Goal: Information Seeking & Learning: Learn about a topic

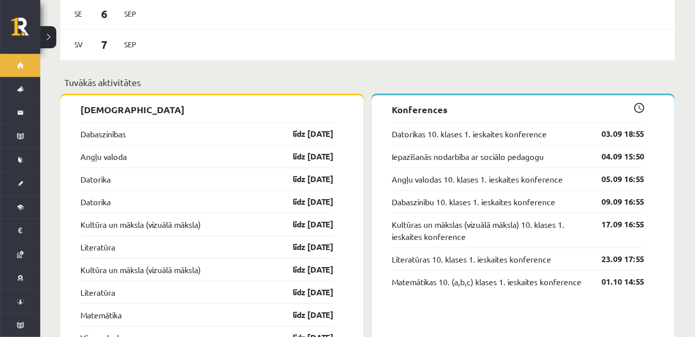
scroll to position [761, 0]
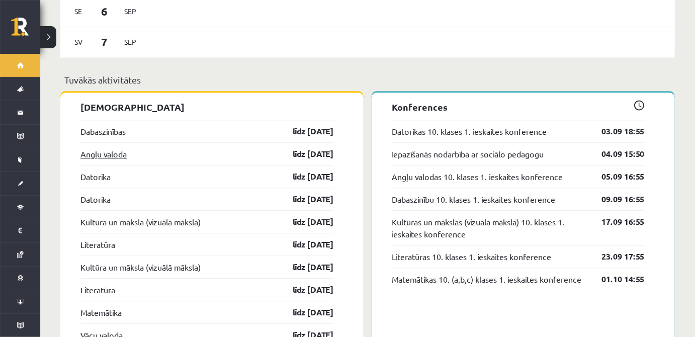
click at [104, 148] on link "Angļu valoda" at bounding box center [103, 154] width 46 height 12
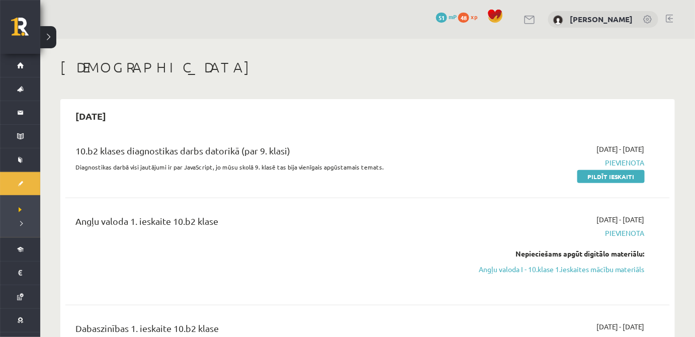
scroll to position [61, 0]
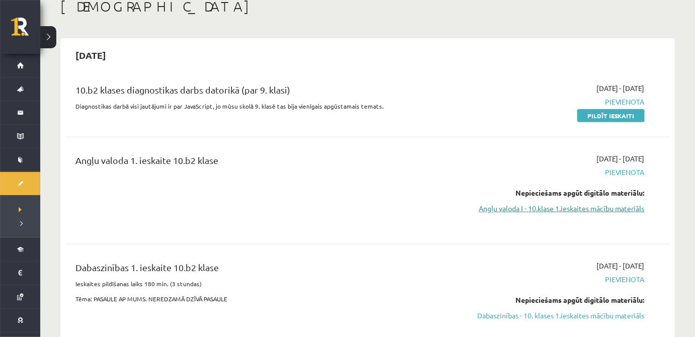
click at [610, 206] on link "Angļu valoda I - 10.klase 1.ieskaites mācību materiāls" at bounding box center [555, 208] width 180 height 11
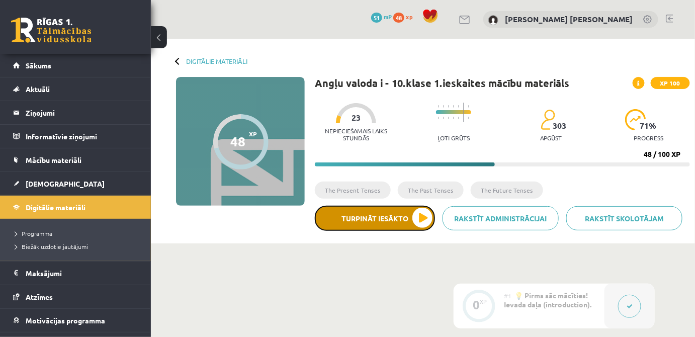
click at [369, 223] on button "Turpināt iesākto" at bounding box center [375, 218] width 120 height 25
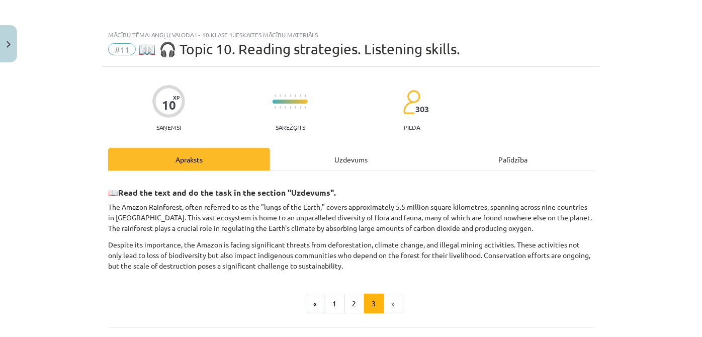
click at [374, 158] on div "Uzdevums" at bounding box center [351, 159] width 162 height 23
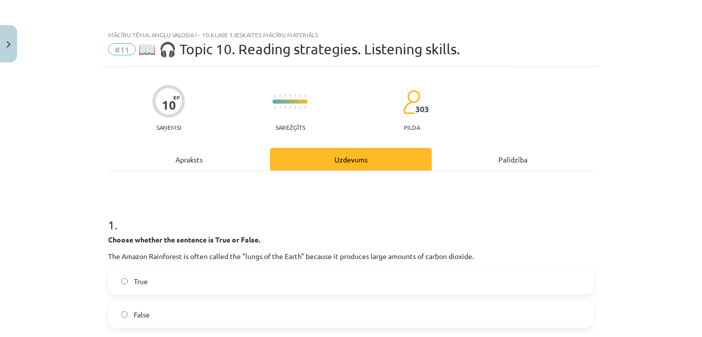
scroll to position [25, 0]
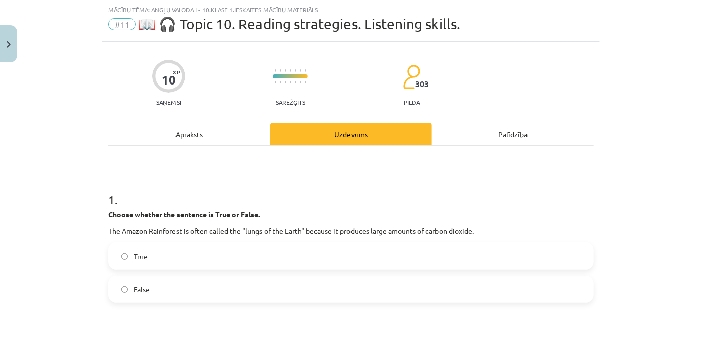
click at [199, 277] on label "False" at bounding box center [351, 289] width 484 height 25
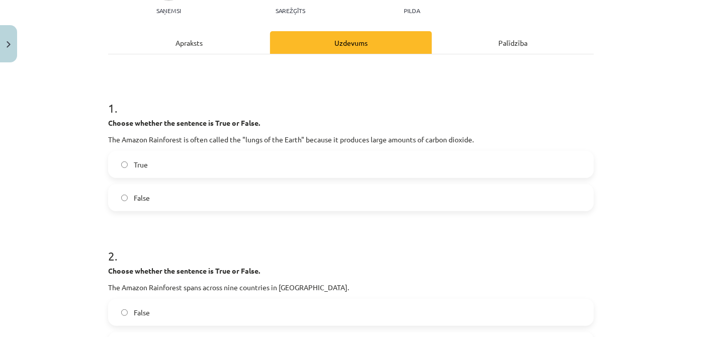
scroll to position [117, 0]
drag, startPoint x: 220, startPoint y: 40, endPoint x: 216, endPoint y: 61, distance: 21.4
click at [218, 40] on div "Apraksts" at bounding box center [189, 42] width 162 height 23
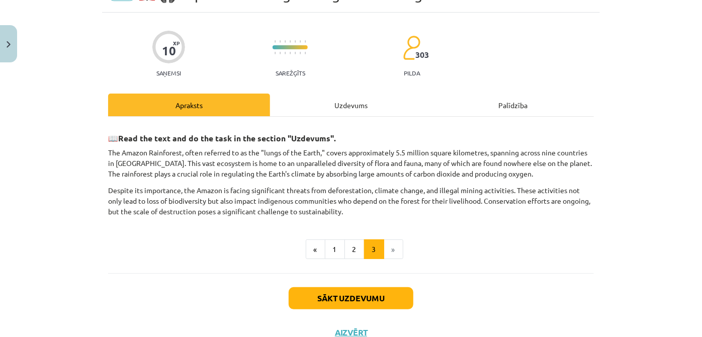
scroll to position [86, 0]
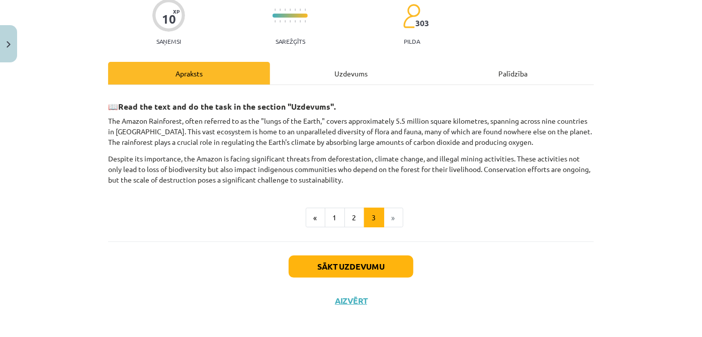
click at [352, 69] on div "Uzdevums" at bounding box center [351, 73] width 162 height 23
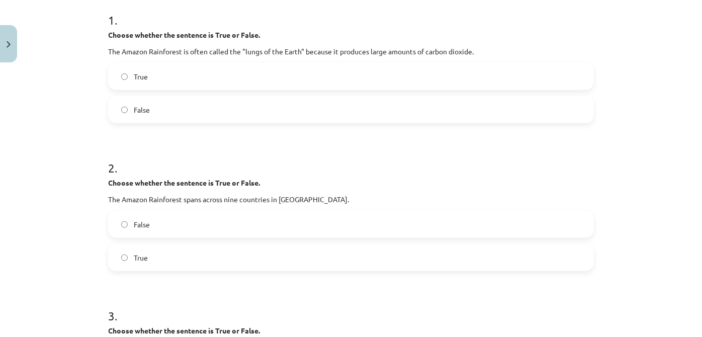
scroll to position [208, 0]
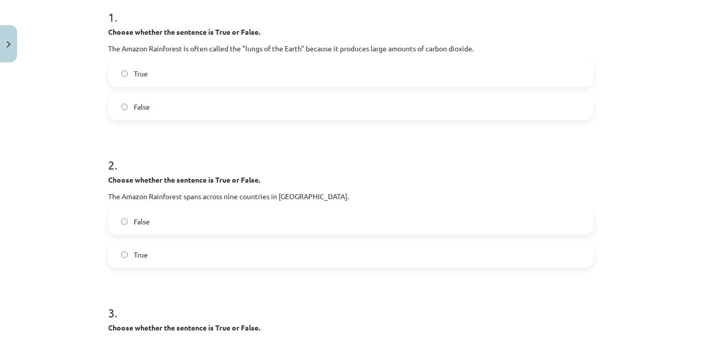
click at [272, 253] on label "True" at bounding box center [351, 254] width 484 height 25
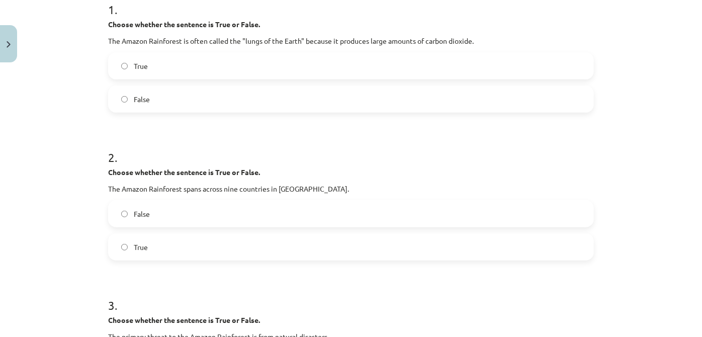
scroll to position [117, 0]
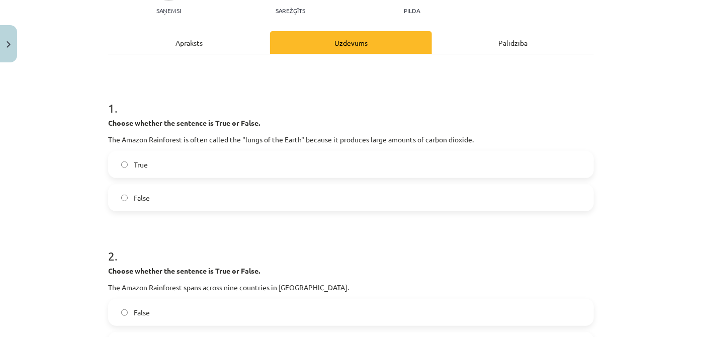
click at [178, 50] on div "Apraksts" at bounding box center [189, 42] width 162 height 23
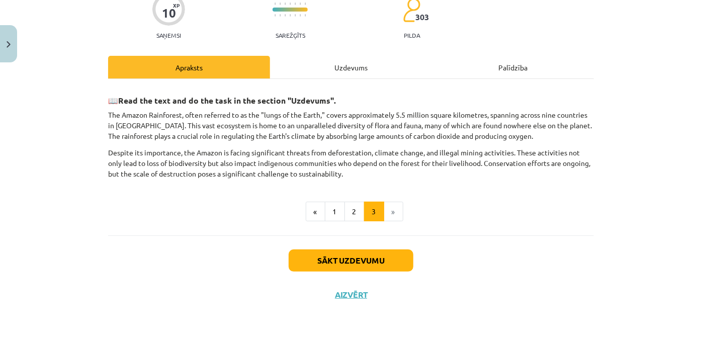
scroll to position [25, 0]
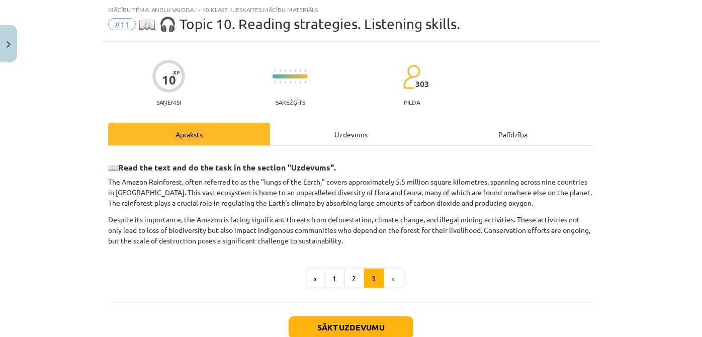
click at [347, 142] on div "Uzdevums" at bounding box center [351, 134] width 162 height 23
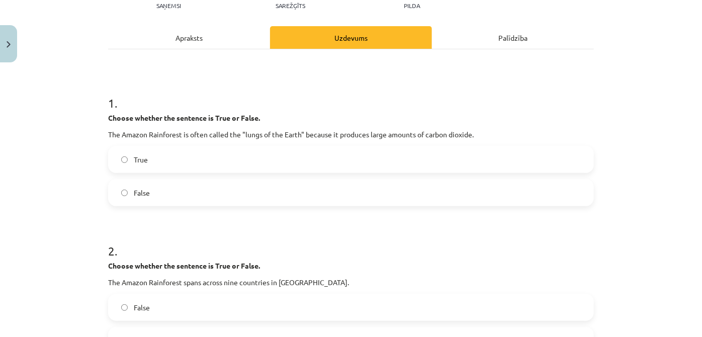
scroll to position [117, 0]
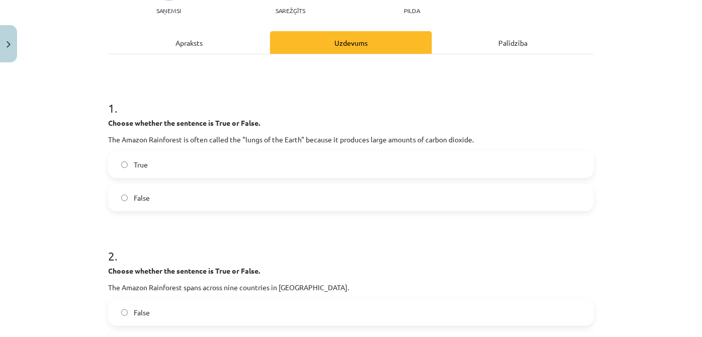
click at [220, 44] on div "Apraksts" at bounding box center [189, 42] width 162 height 23
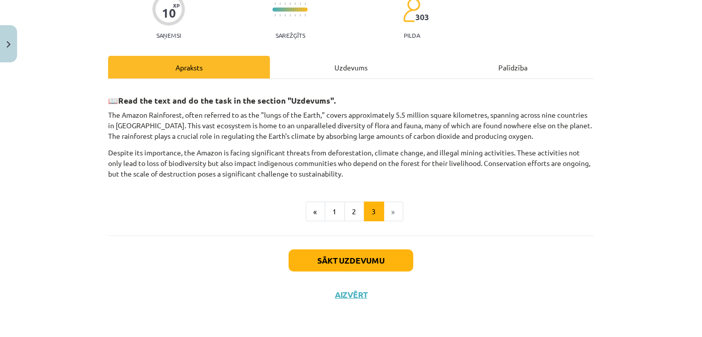
scroll to position [25, 0]
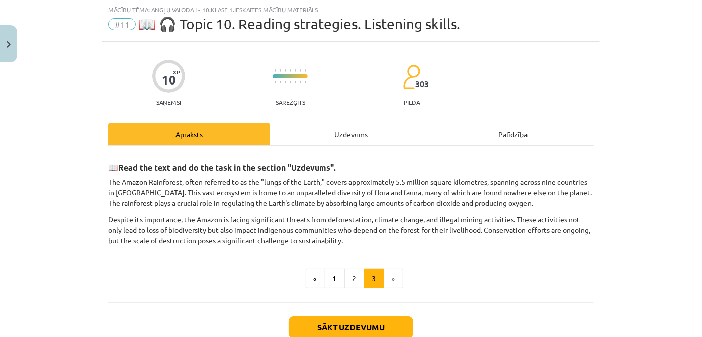
click at [355, 132] on div "Uzdevums" at bounding box center [351, 134] width 162 height 23
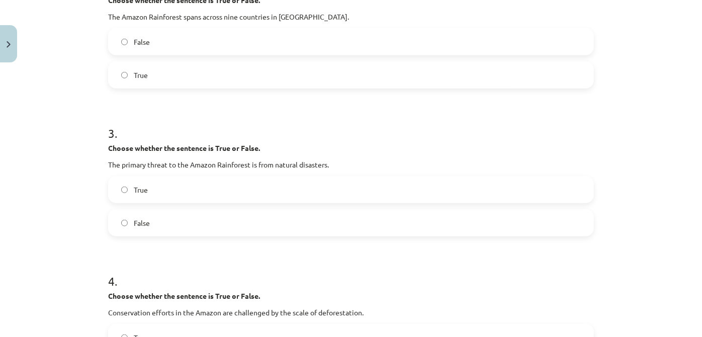
scroll to position [391, 0]
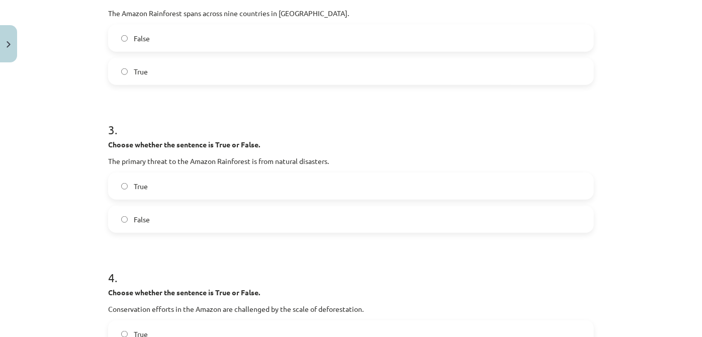
click at [261, 222] on label "False" at bounding box center [351, 219] width 484 height 25
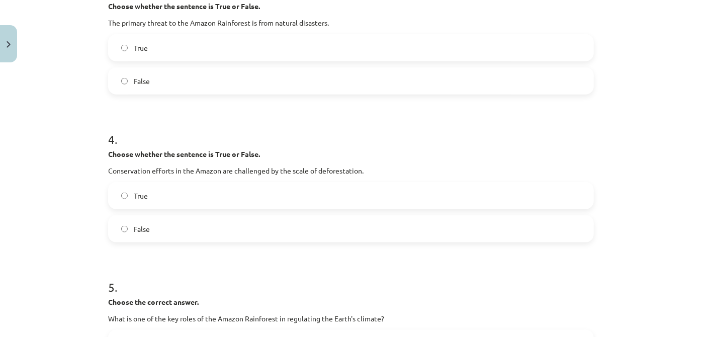
scroll to position [543, 0]
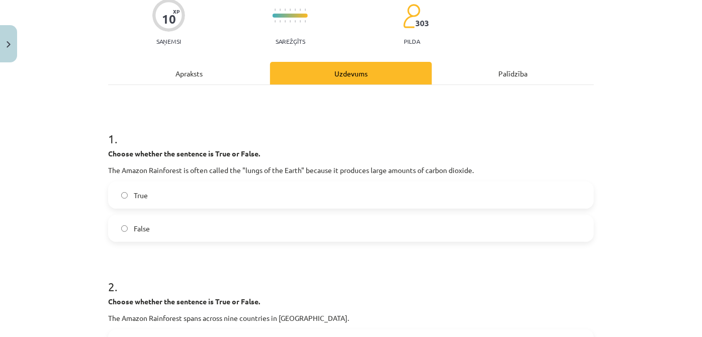
click at [227, 80] on div "Apraksts" at bounding box center [189, 73] width 162 height 23
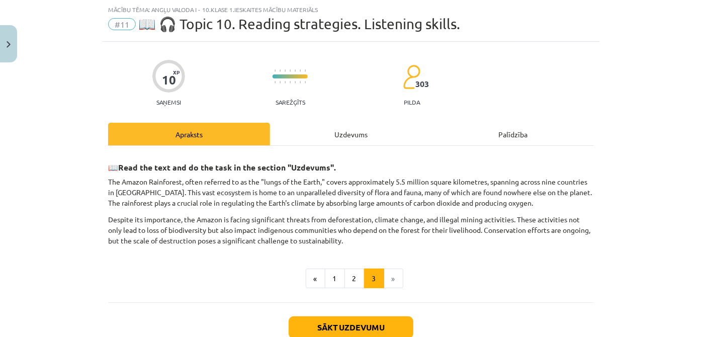
scroll to position [91, 0]
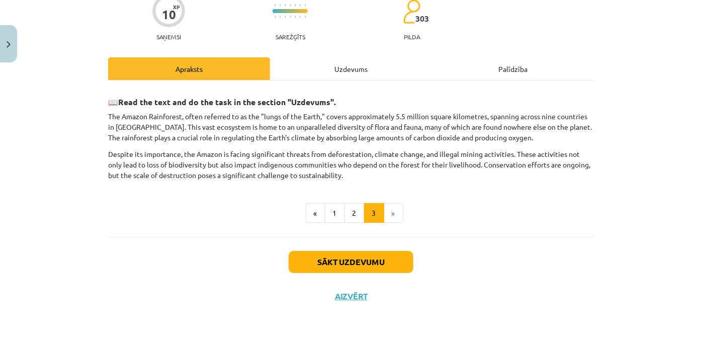
click at [308, 71] on div "Uzdevums" at bounding box center [351, 68] width 162 height 23
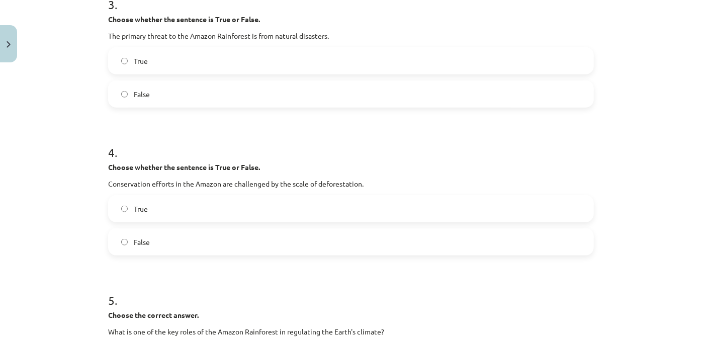
scroll to position [543, 0]
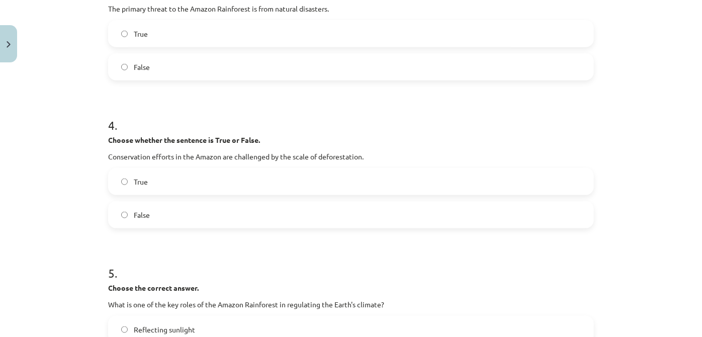
click at [233, 185] on label "True" at bounding box center [351, 181] width 484 height 25
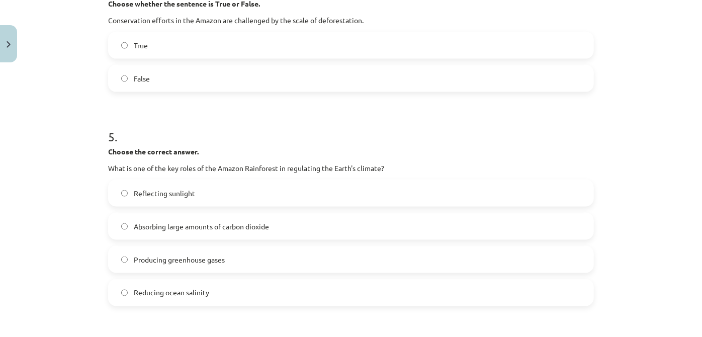
scroll to position [696, 0]
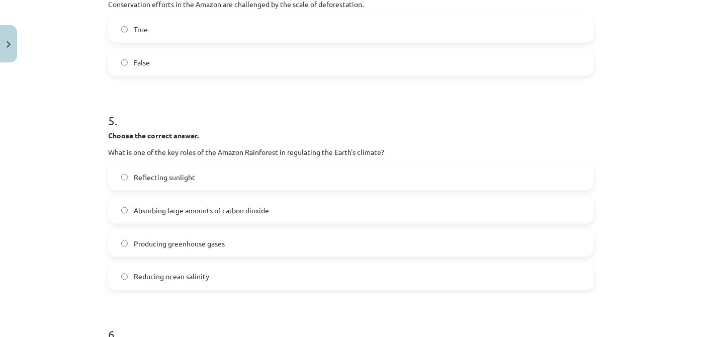
click at [286, 205] on label "Absorbing large amounts of carbon dioxide" at bounding box center [351, 210] width 484 height 25
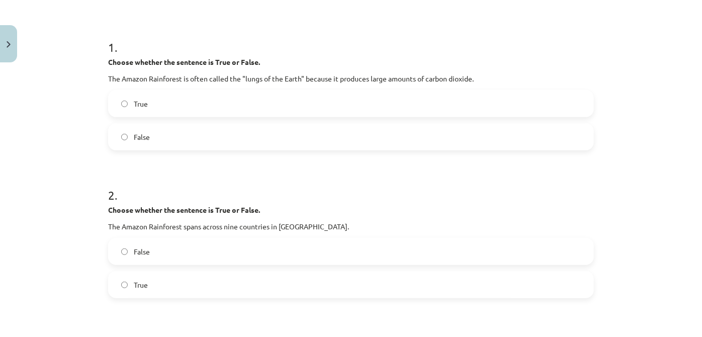
scroll to position [25, 0]
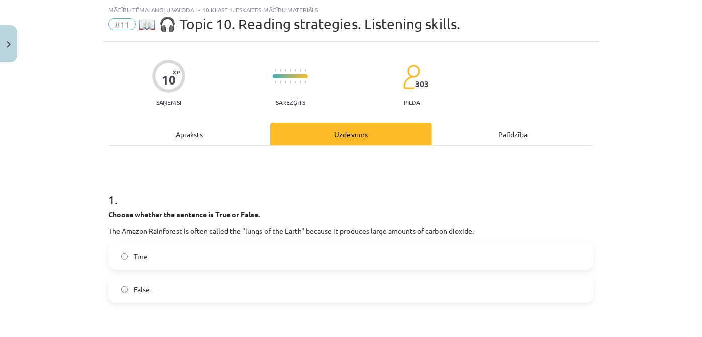
click at [197, 141] on div "Apraksts" at bounding box center [189, 134] width 162 height 23
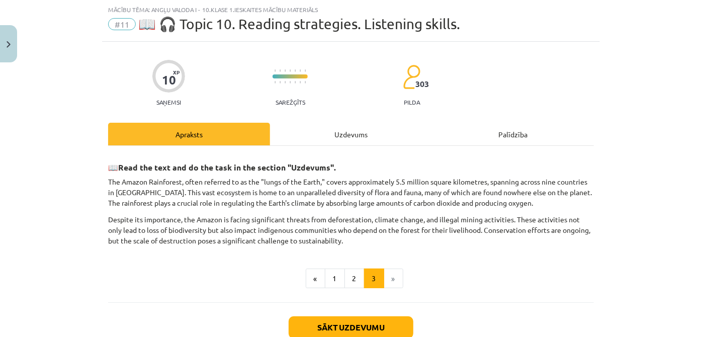
click at [352, 130] on div "Uzdevums" at bounding box center [351, 134] width 162 height 23
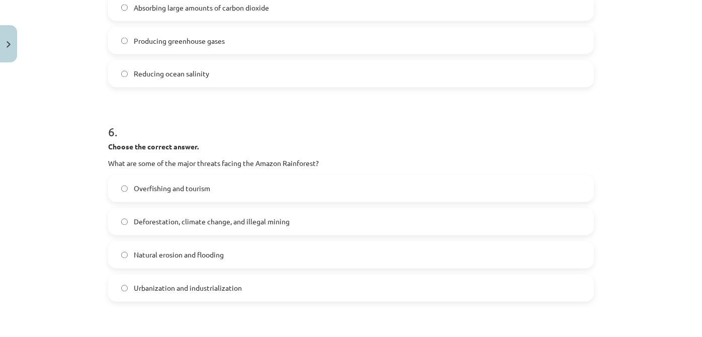
scroll to position [909, 0]
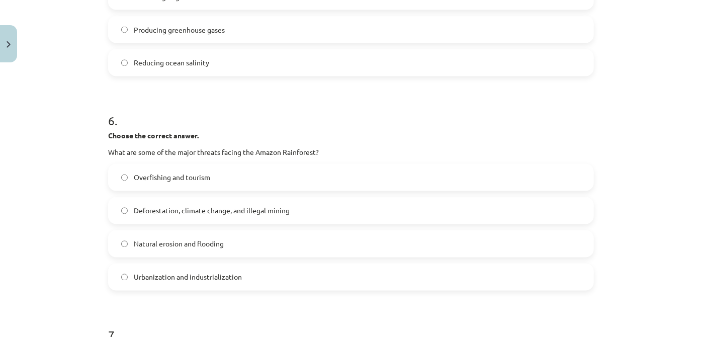
click at [224, 217] on label "Deforestation, climate change, and illegal mining" at bounding box center [351, 210] width 484 height 25
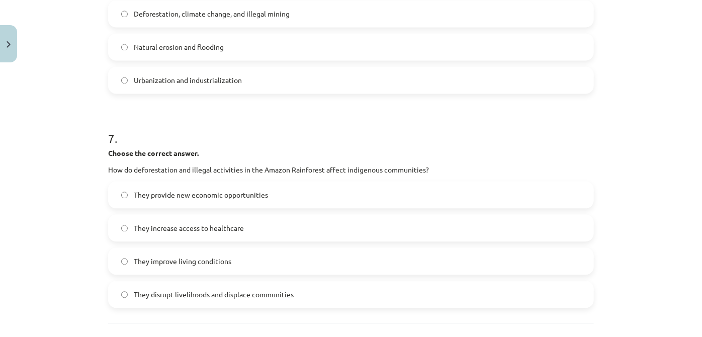
scroll to position [1123, 0]
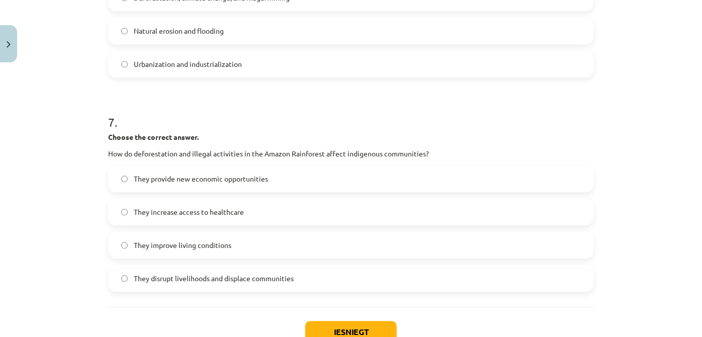
click at [253, 283] on label "They disrupt livelihoods and displace communities" at bounding box center [351, 278] width 484 height 25
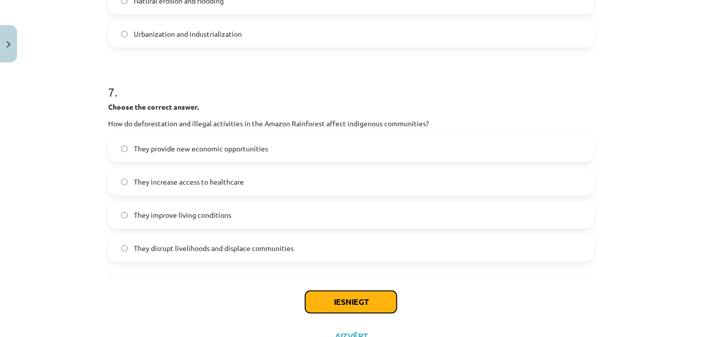
click at [348, 298] on button "Iesniegt" at bounding box center [351, 302] width 92 height 22
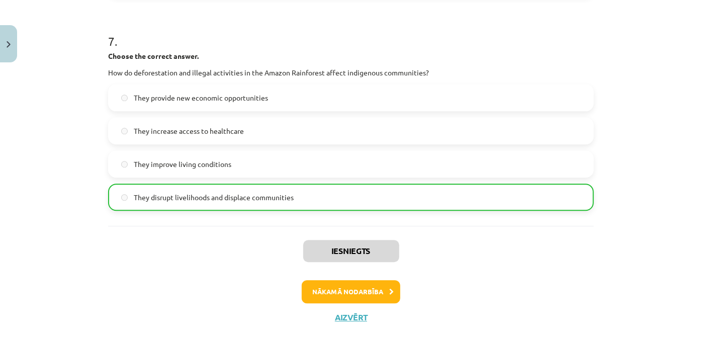
scroll to position [1214, 0]
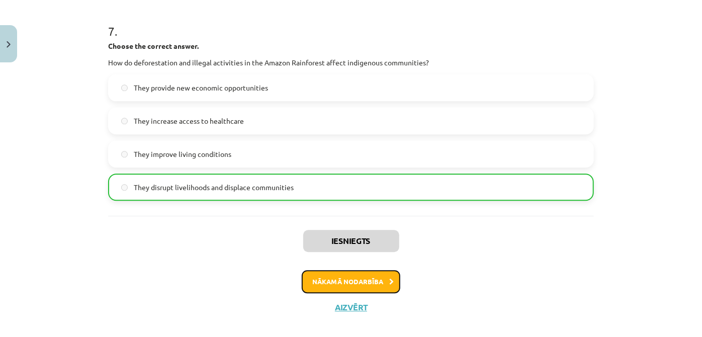
click at [362, 281] on button "Nākamā nodarbība" at bounding box center [351, 281] width 99 height 23
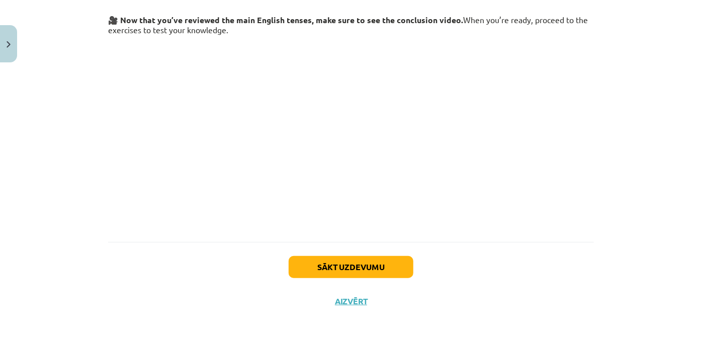
scroll to position [178, 0]
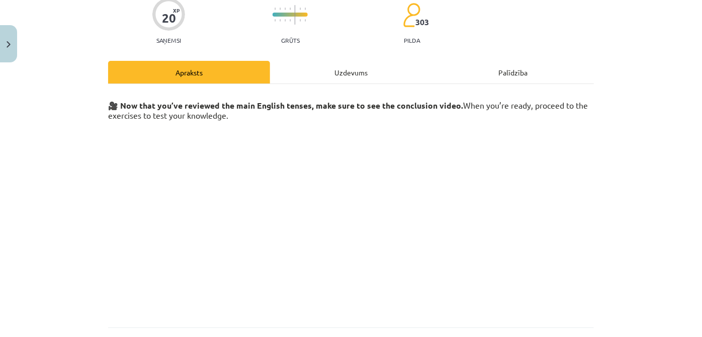
click at [326, 71] on div "Uzdevums" at bounding box center [351, 72] width 162 height 23
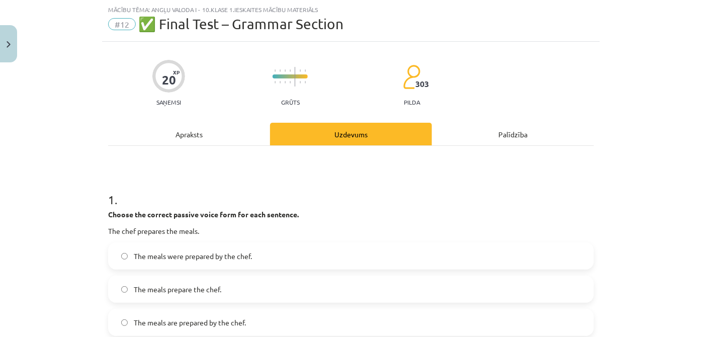
scroll to position [0, 0]
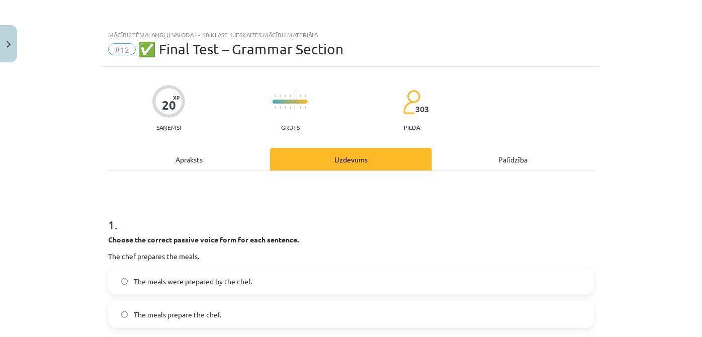
click at [184, 161] on div "Apraksts" at bounding box center [189, 159] width 162 height 23
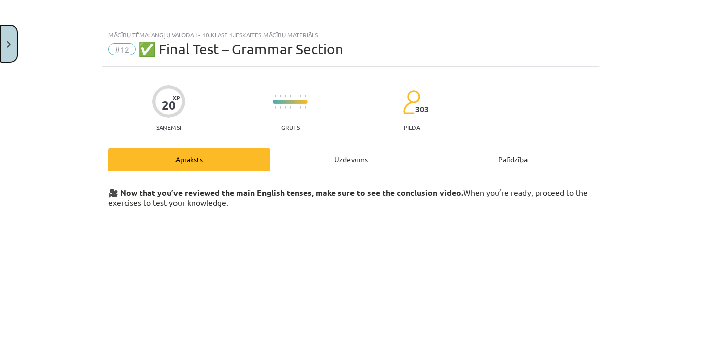
click at [2, 43] on button "Close" at bounding box center [8, 43] width 17 height 37
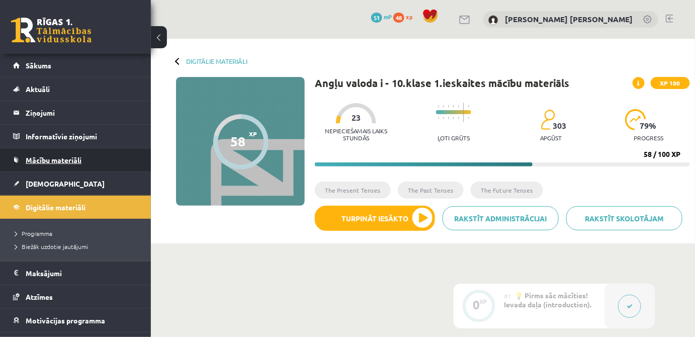
click at [75, 163] on link "Mācību materiāli" at bounding box center [75, 159] width 125 height 23
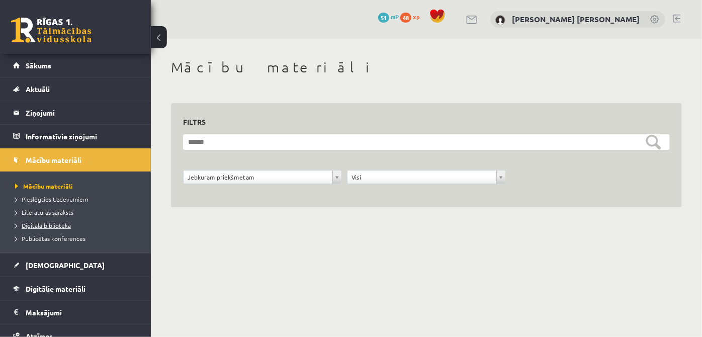
click at [59, 224] on span "Digitālā bibliotēka" at bounding box center [43, 225] width 56 height 8
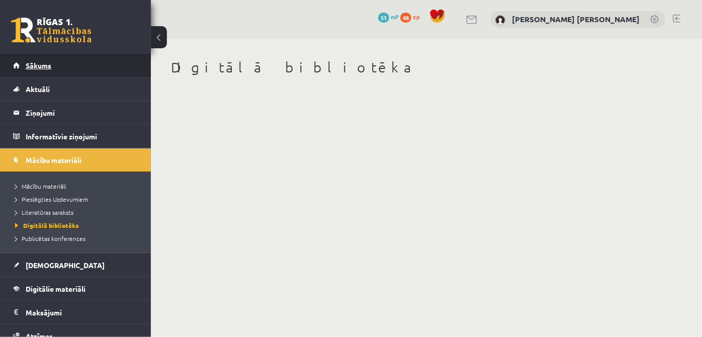
click at [73, 60] on link "Sākums" at bounding box center [75, 65] width 125 height 23
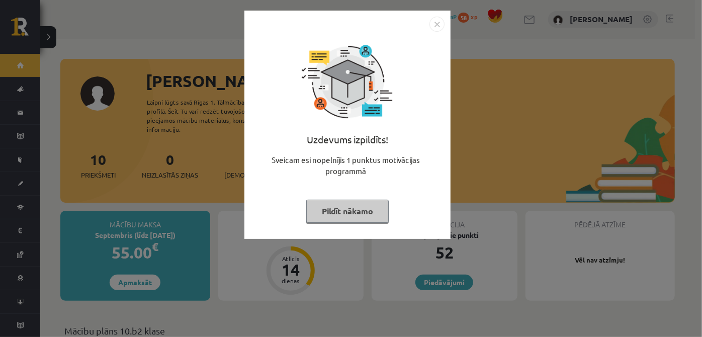
click at [363, 214] on button "Pildīt nākamo" at bounding box center [347, 211] width 82 height 23
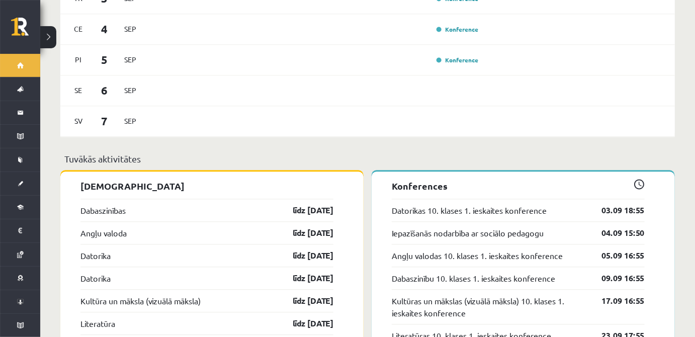
scroll to position [761, 0]
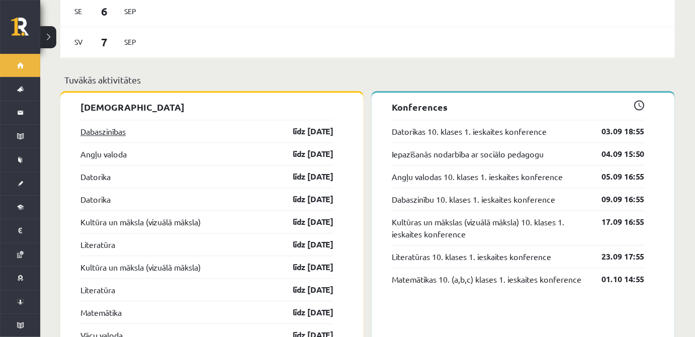
click at [123, 125] on link "Dabaszinības" at bounding box center [102, 131] width 45 height 12
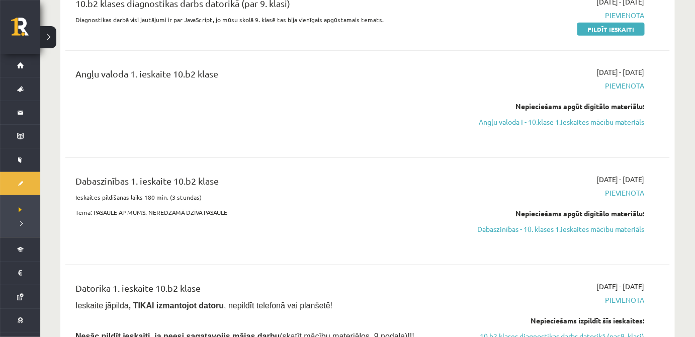
scroll to position [152, 0]
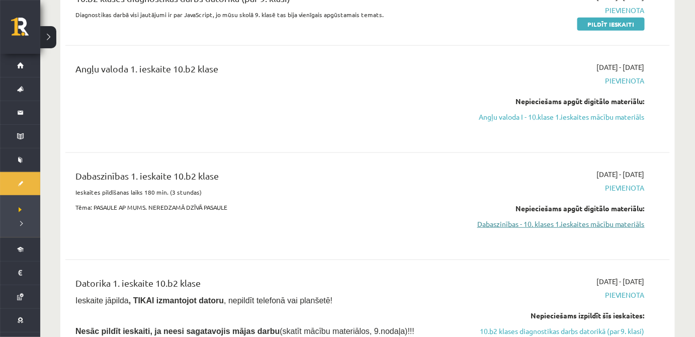
click at [586, 223] on link "Dabaszinības - 10. klases 1.ieskaites mācību materiāls" at bounding box center [555, 224] width 180 height 11
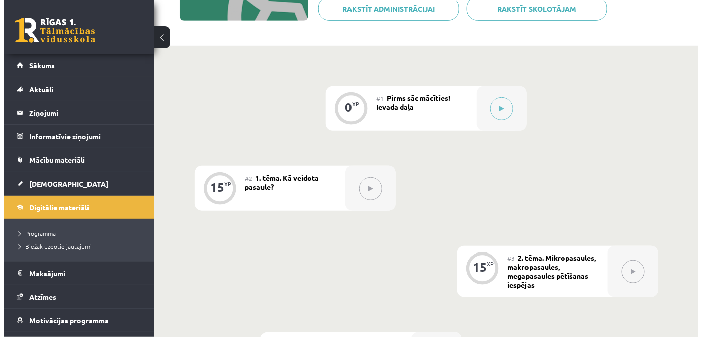
scroll to position [184, 0]
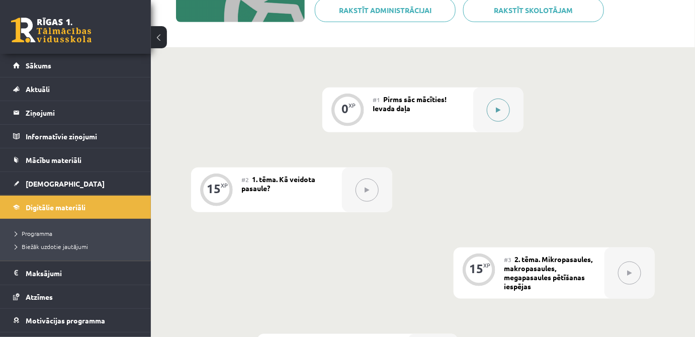
click at [502, 107] on button at bounding box center [498, 110] width 23 height 23
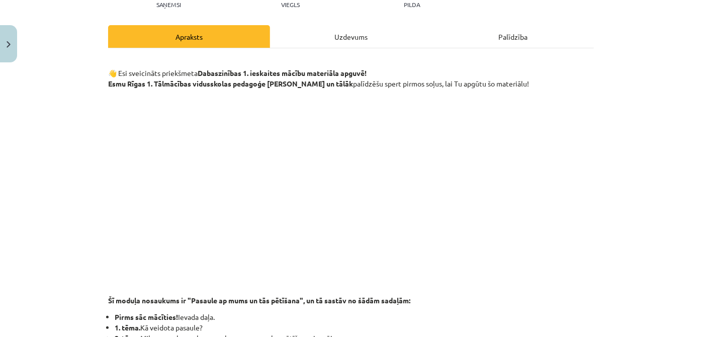
scroll to position [122, 0]
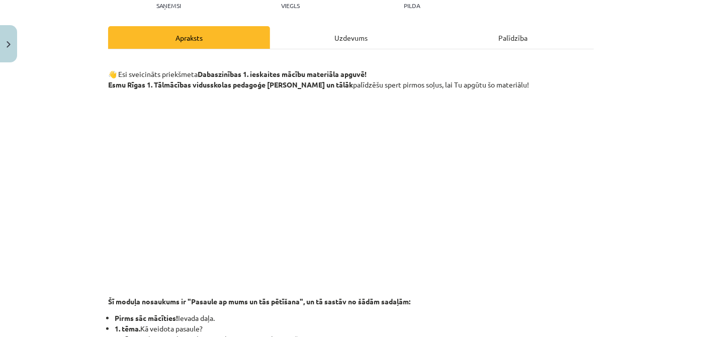
click at [361, 33] on div "Uzdevums" at bounding box center [351, 37] width 162 height 23
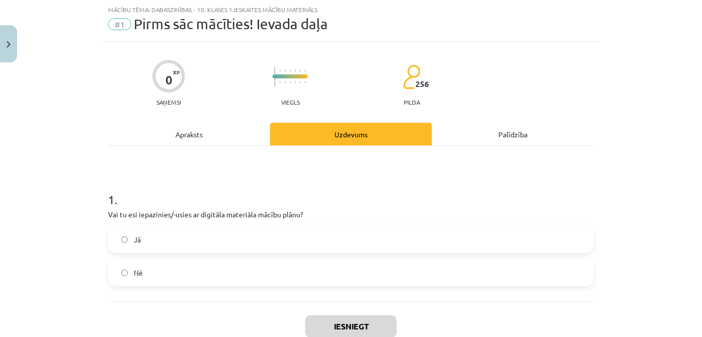
scroll to position [25, 0]
click at [200, 142] on div "Apraksts" at bounding box center [189, 134] width 162 height 23
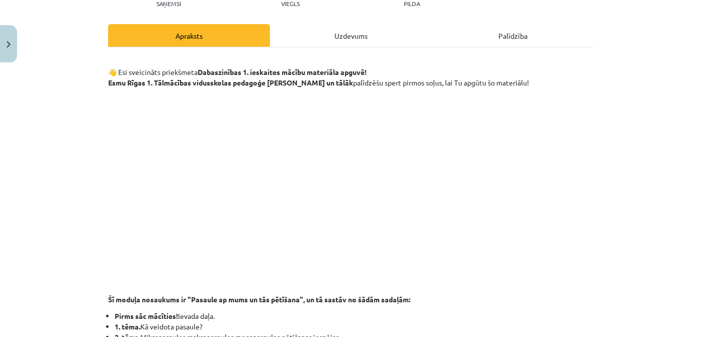
scroll to position [117, 0]
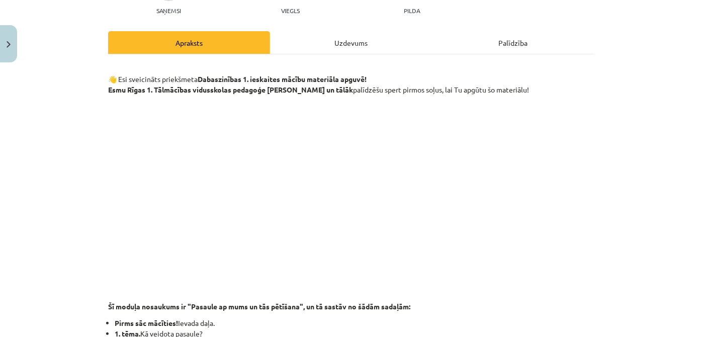
click at [319, 36] on div "Uzdevums" at bounding box center [351, 42] width 162 height 23
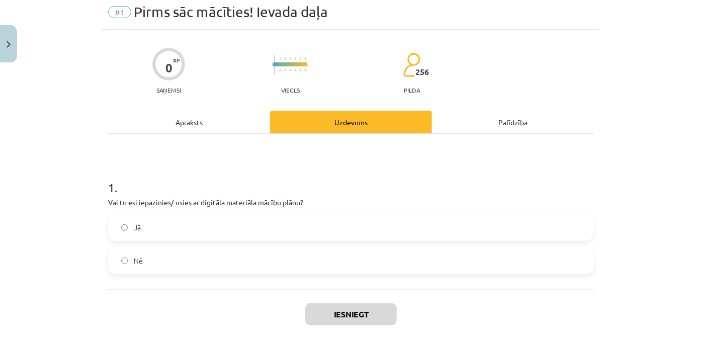
scroll to position [25, 0]
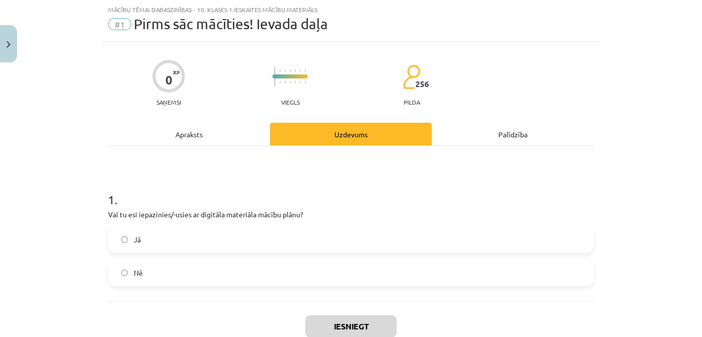
click at [157, 236] on label "Jā" at bounding box center [351, 239] width 484 height 25
click at [332, 330] on button "Iesniegt" at bounding box center [351, 326] width 92 height 22
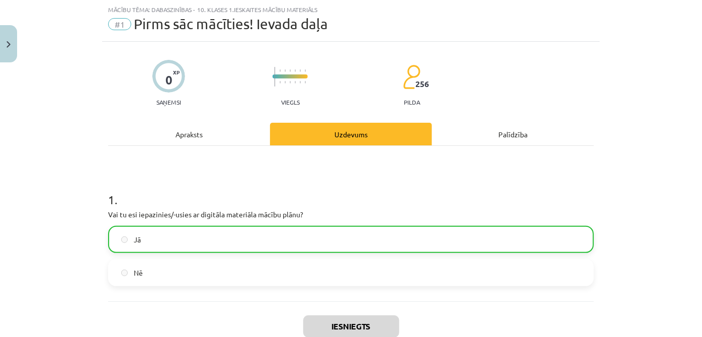
scroll to position [117, 0]
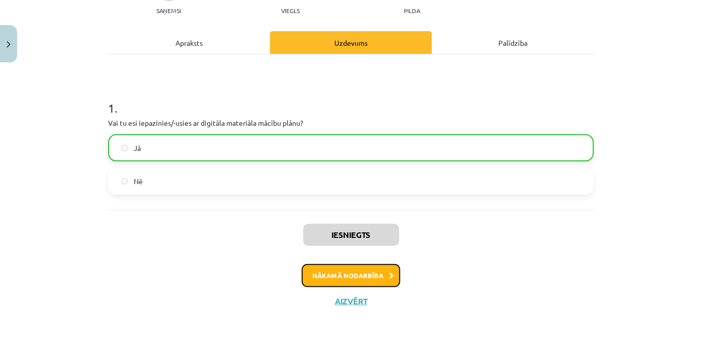
click at [350, 282] on button "Nākamā nodarbība" at bounding box center [351, 275] width 99 height 23
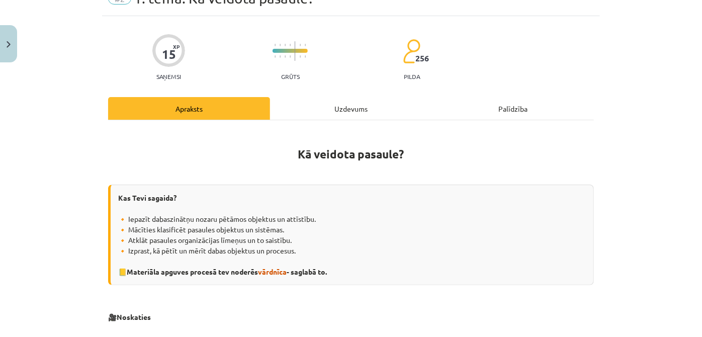
scroll to position [86, 0]
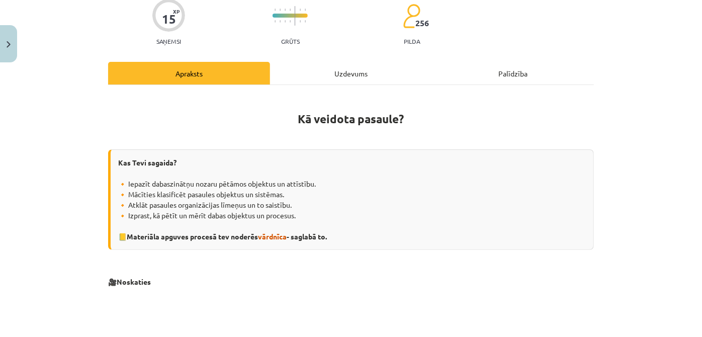
click at [350, 71] on div "Uzdevums" at bounding box center [351, 73] width 162 height 23
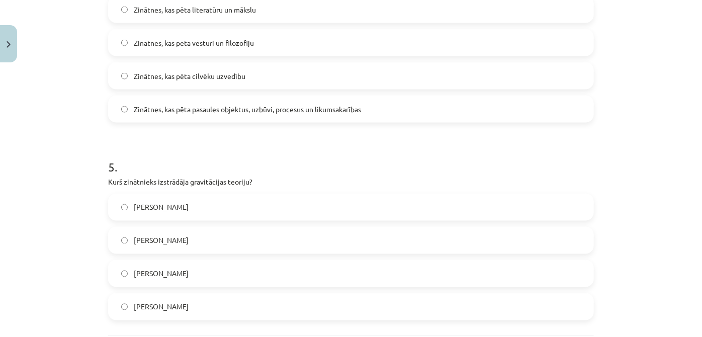
scroll to position [947, 0]
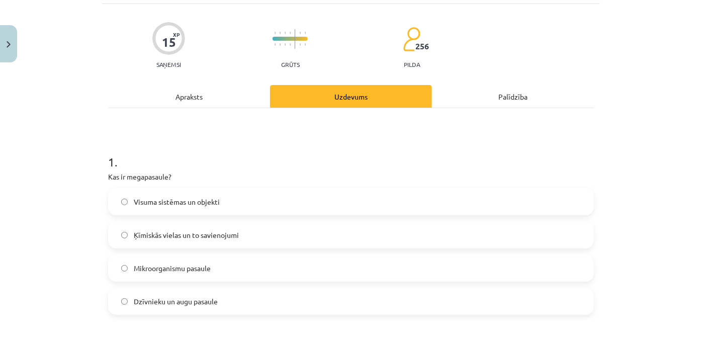
click at [201, 93] on div "Apraksts" at bounding box center [189, 96] width 162 height 23
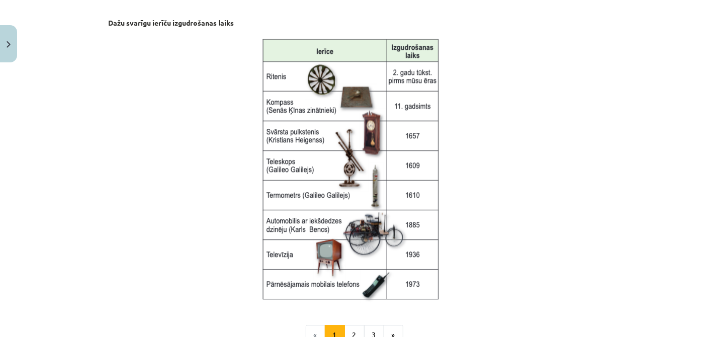
scroll to position [1385, 0]
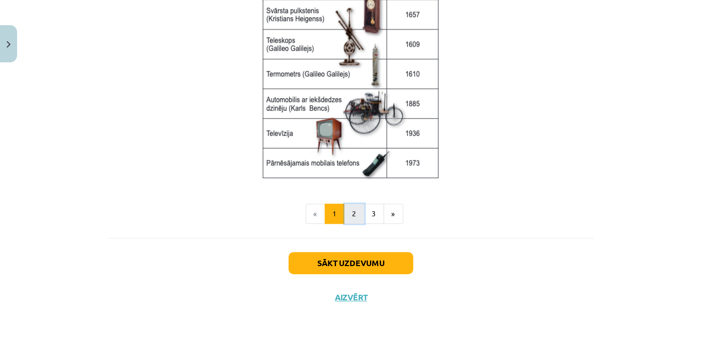
click at [358, 212] on button "2" at bounding box center [355, 214] width 20 height 20
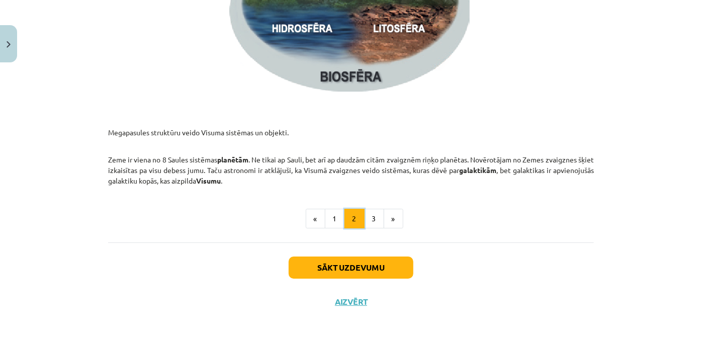
scroll to position [1552, 0]
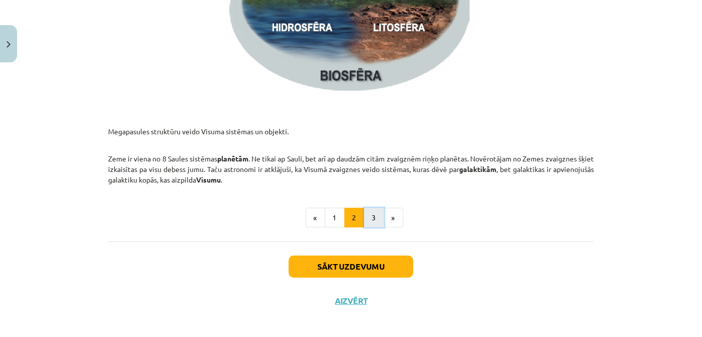
click at [377, 222] on button "3" at bounding box center [374, 218] width 20 height 20
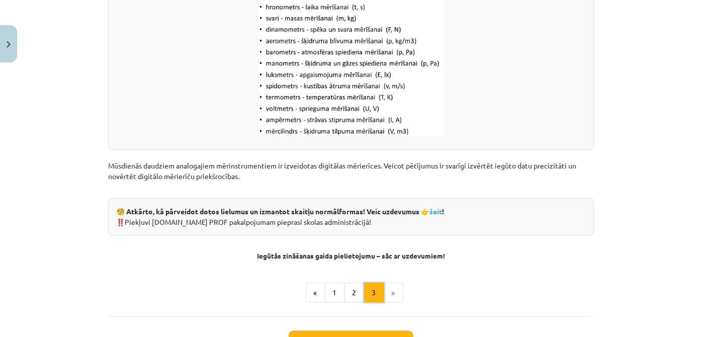
scroll to position [1338, 0]
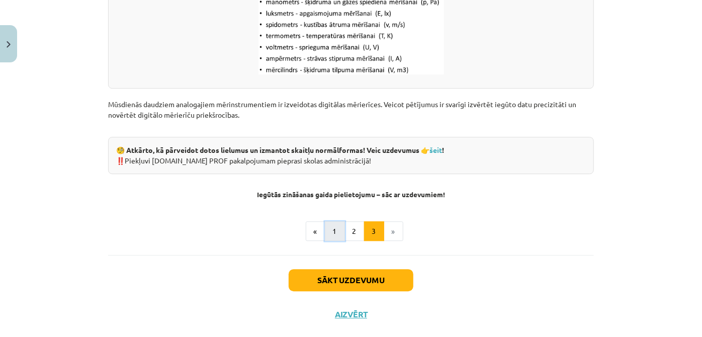
click at [335, 232] on button "1" at bounding box center [335, 231] width 20 height 20
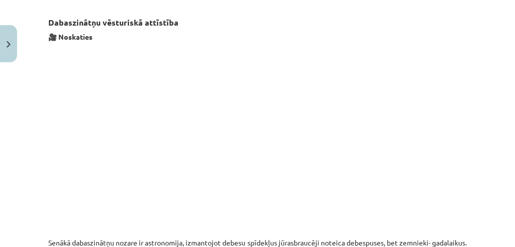
scroll to position [789, 0]
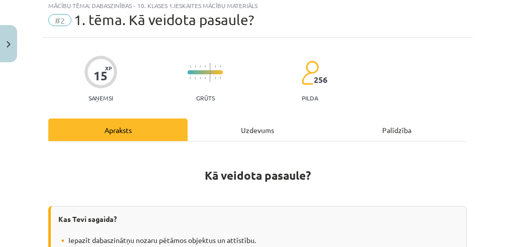
click at [231, 125] on div "Uzdevums" at bounding box center [257, 130] width 139 height 23
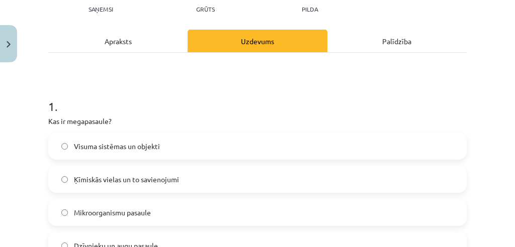
scroll to position [98, 0]
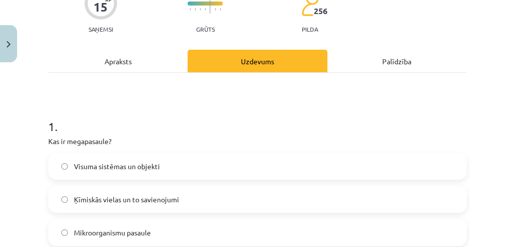
drag, startPoint x: 217, startPoint y: 137, endPoint x: 176, endPoint y: 90, distance: 62.7
click at [128, 54] on div "Apraksts" at bounding box center [117, 61] width 139 height 23
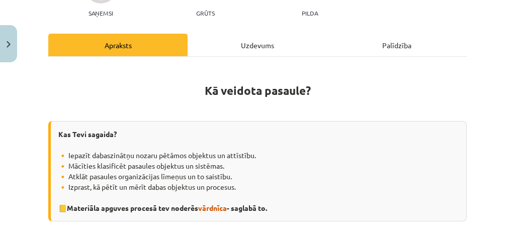
scroll to position [25, 0]
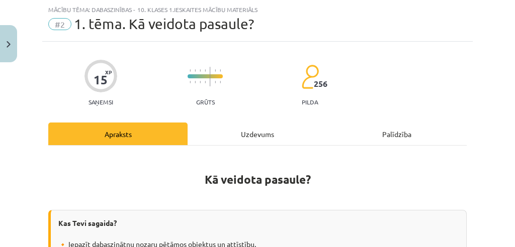
click at [247, 136] on div "Uzdevums" at bounding box center [257, 134] width 139 height 23
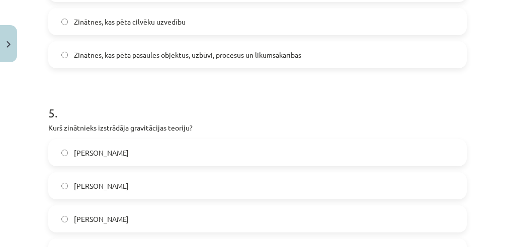
scroll to position [942, 0]
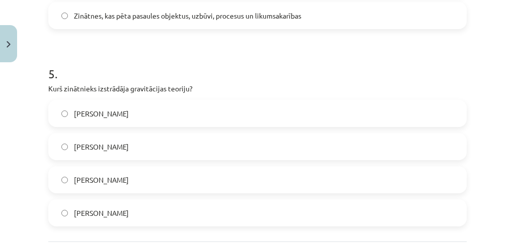
click at [136, 106] on label "Īzaks Ņūtons" at bounding box center [257, 113] width 416 height 25
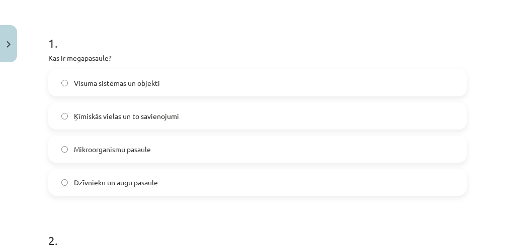
scroll to position [70, 0]
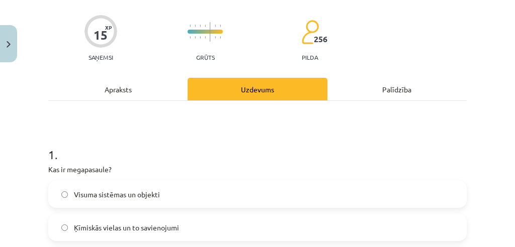
click at [150, 99] on div "Apraksts" at bounding box center [117, 89] width 139 height 23
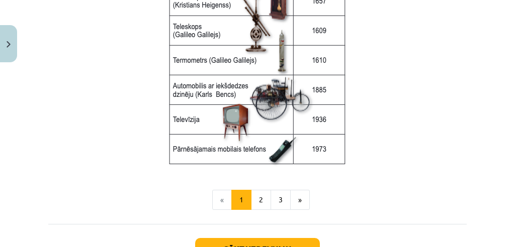
scroll to position [1456, 0]
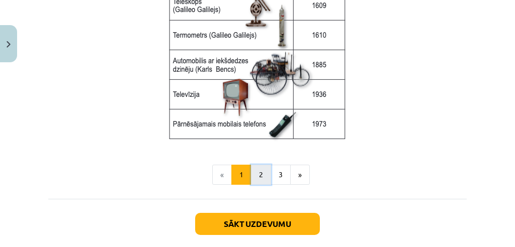
click at [256, 183] on button "2" at bounding box center [261, 175] width 20 height 20
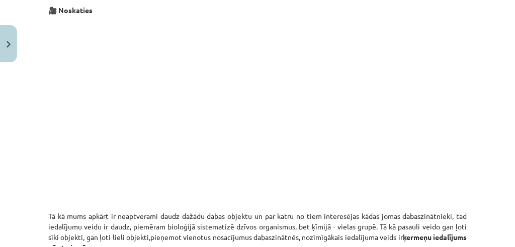
scroll to position [135, 0]
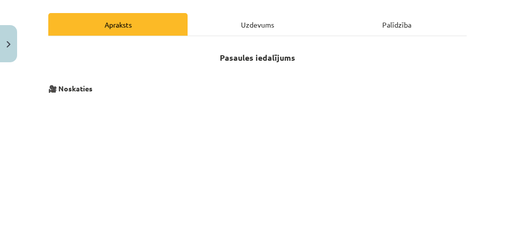
click at [260, 28] on div "Uzdevums" at bounding box center [257, 24] width 139 height 23
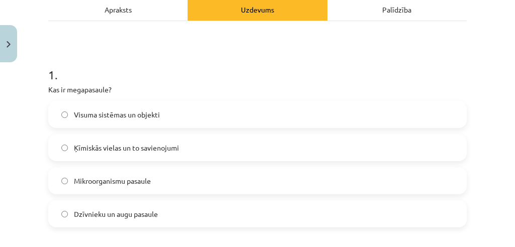
scroll to position [159, 0]
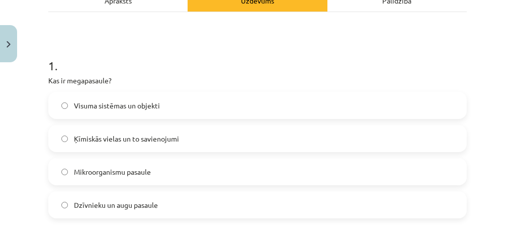
click at [200, 105] on label "Visuma sistēmas un objekti" at bounding box center [257, 105] width 416 height 25
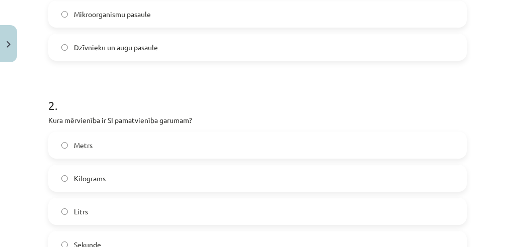
scroll to position [338, 0]
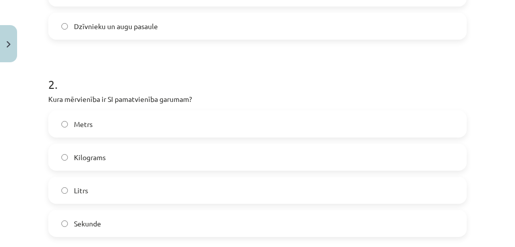
click at [189, 123] on label "Metrs" at bounding box center [257, 124] width 416 height 25
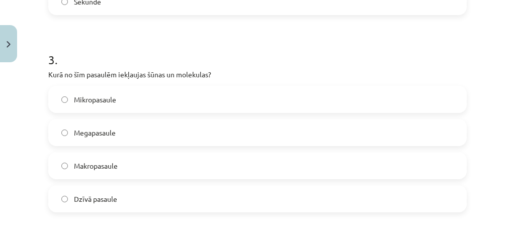
scroll to position [561, 0]
click at [203, 103] on label "Mikropasaule" at bounding box center [257, 98] width 416 height 25
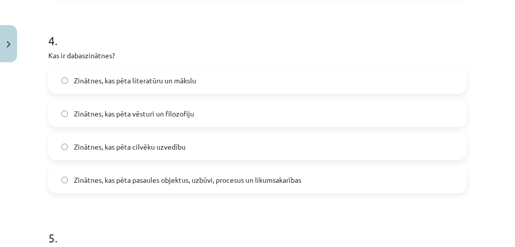
scroll to position [785, 0]
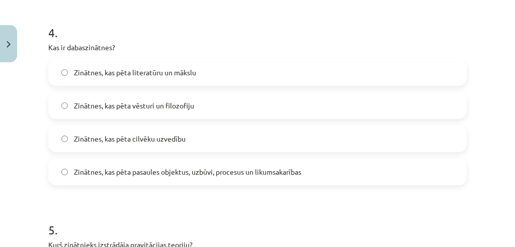
click at [165, 182] on label "Zinātnes, kas pēta pasaules objektus, uzbūvi, procesus un likumsakarības" at bounding box center [257, 171] width 416 height 25
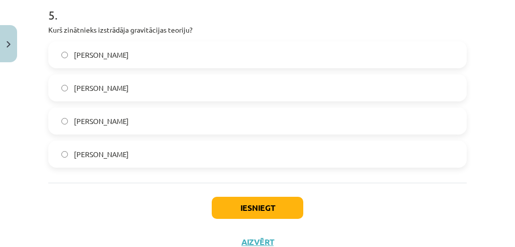
scroll to position [1008, 0]
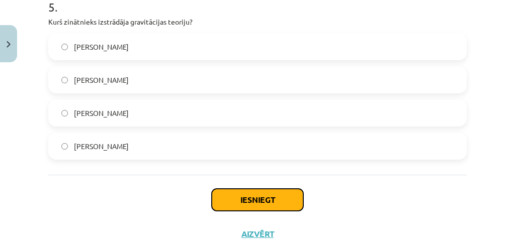
click at [244, 204] on button "Iesniegt" at bounding box center [258, 200] width 92 height 22
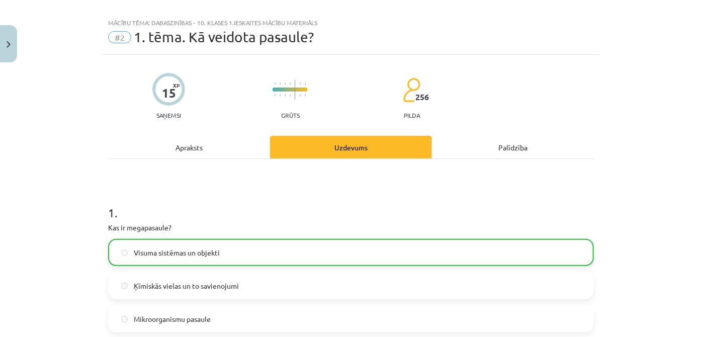
scroll to position [0, 0]
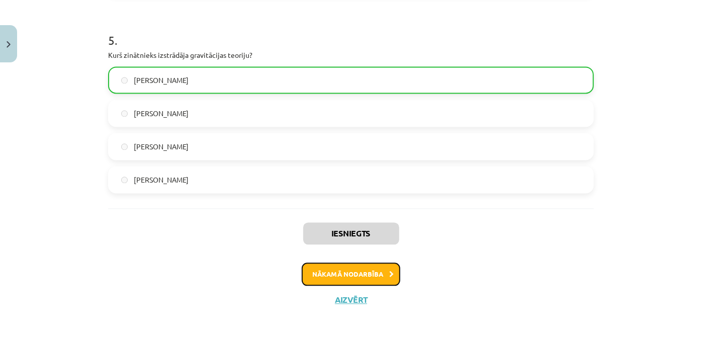
click at [356, 277] on button "Nākamā nodarbība" at bounding box center [351, 274] width 99 height 23
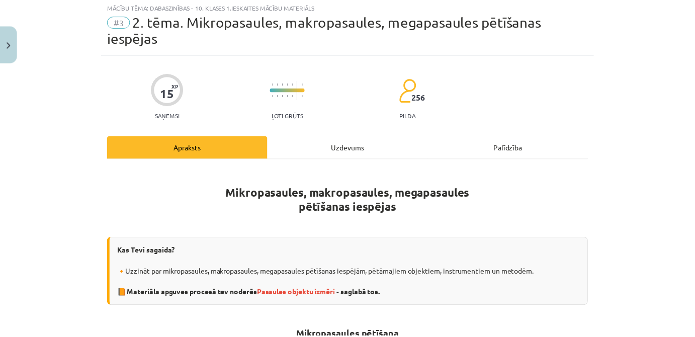
scroll to position [25, 0]
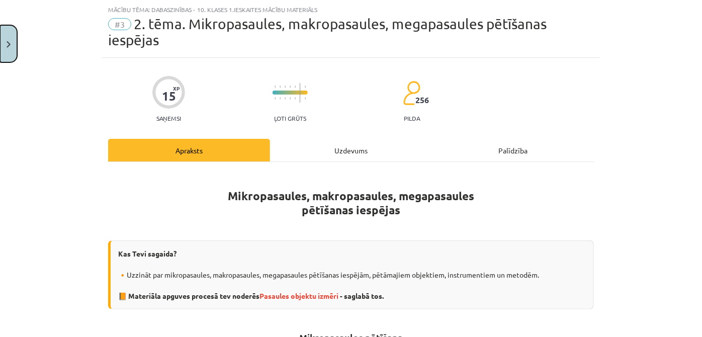
click at [7, 45] on img "Close" at bounding box center [9, 44] width 4 height 7
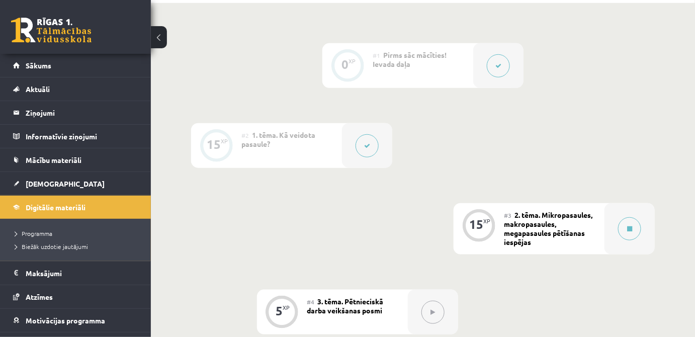
scroll to position [275, 0]
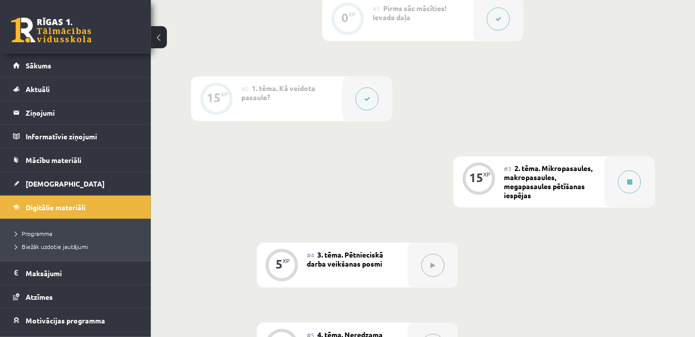
click at [564, 177] on div "#3 2. tēma. Mikropasaules, makropasaules, megapasaules pētīšanas iespējas" at bounding box center [554, 181] width 101 height 51
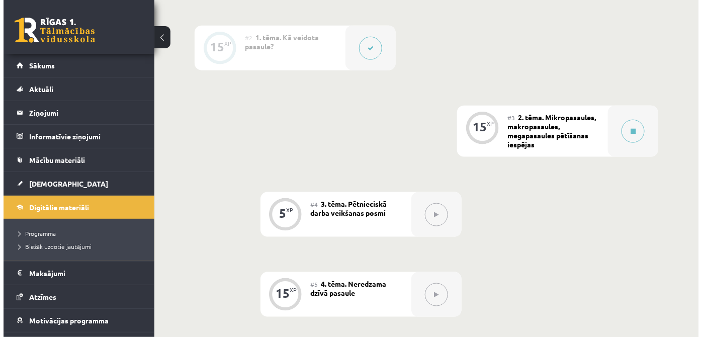
scroll to position [336, 0]
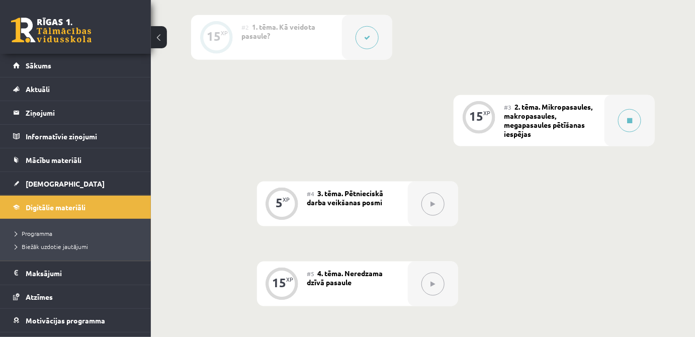
click at [591, 132] on div "#3 2. tēma. Mikropasaules, makropasaules, megapasaules pētīšanas iespējas" at bounding box center [554, 120] width 101 height 51
click at [635, 120] on button at bounding box center [629, 120] width 23 height 23
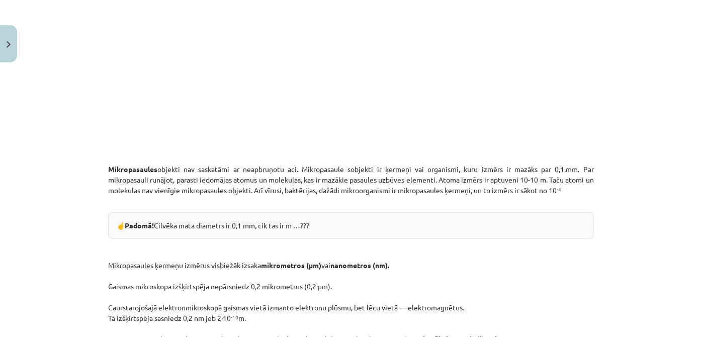
scroll to position [426, 0]
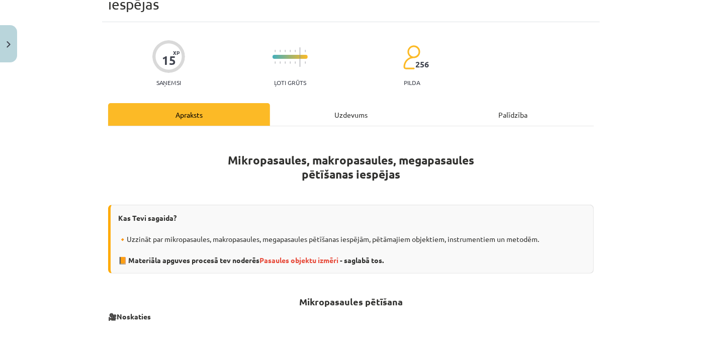
click at [340, 121] on div "Uzdevums" at bounding box center [351, 114] width 162 height 23
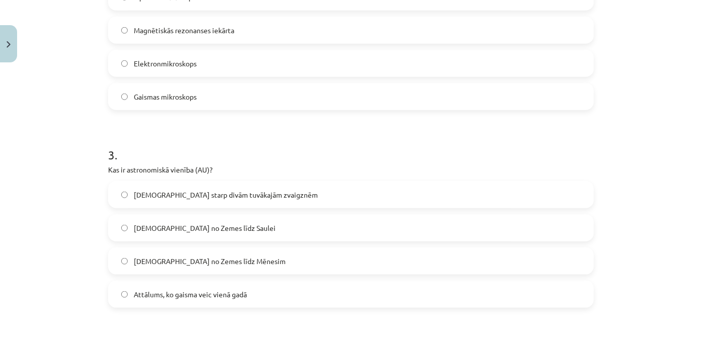
scroll to position [482, 0]
click at [252, 258] on label "Attālums no Zemes līdz Mēnesim" at bounding box center [351, 259] width 484 height 25
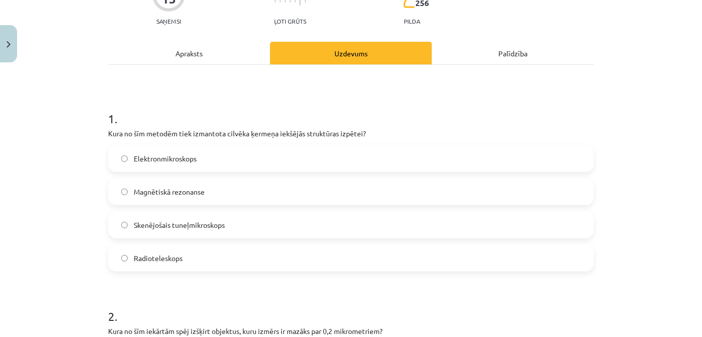
scroll to position [25, 0]
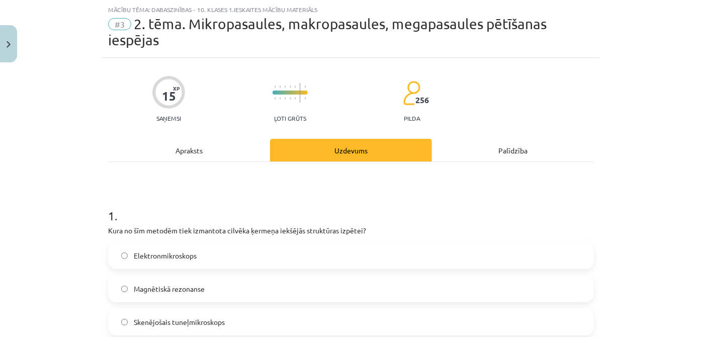
click at [213, 152] on div "Apraksts" at bounding box center [189, 150] width 162 height 23
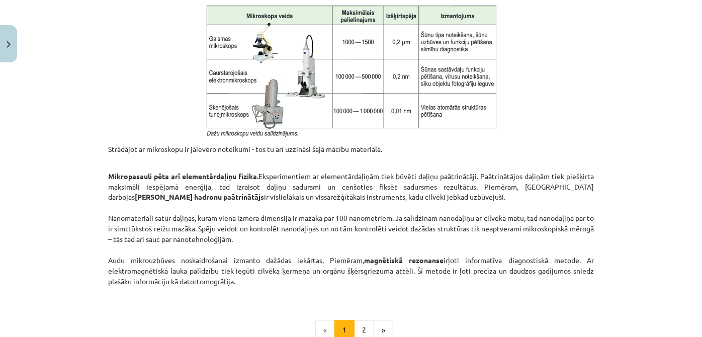
scroll to position [889, 0]
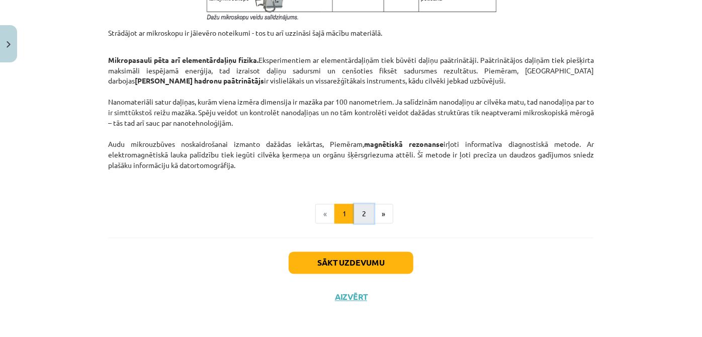
click at [363, 212] on button "2" at bounding box center [364, 214] width 20 height 20
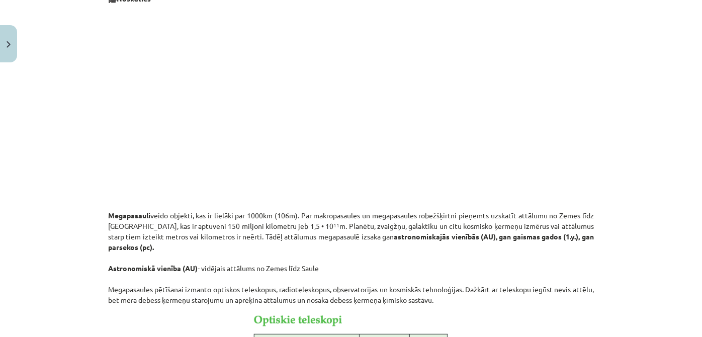
scroll to position [196, 0]
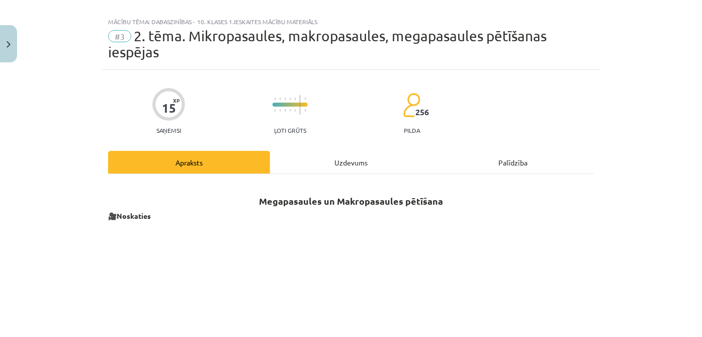
click at [320, 164] on div "Uzdevums" at bounding box center [351, 162] width 162 height 23
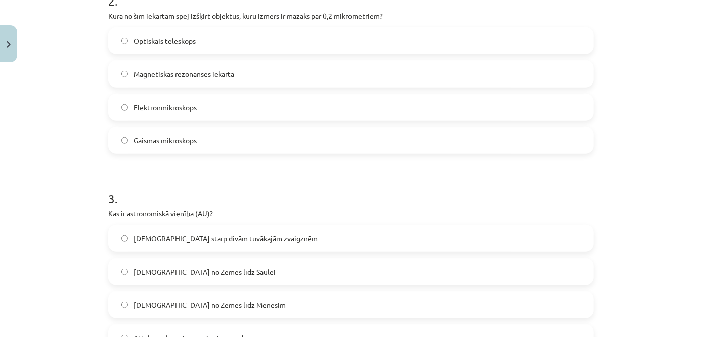
scroll to position [543, 0]
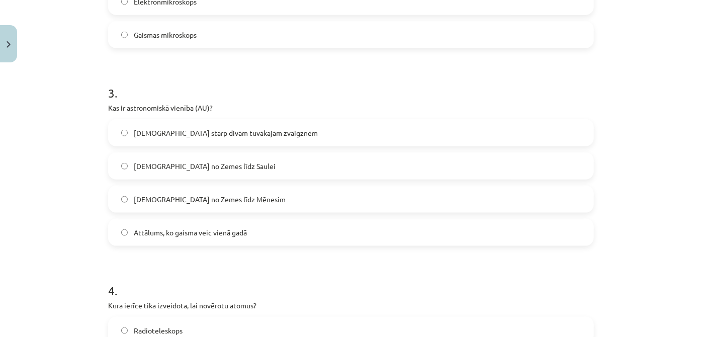
click at [247, 161] on label "Attālums no Zemes līdz Saulei" at bounding box center [351, 165] width 484 height 25
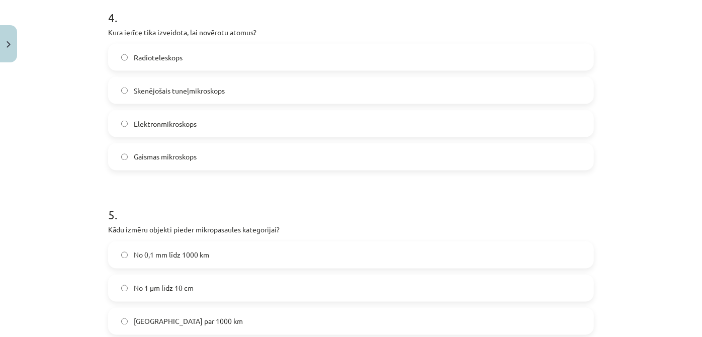
scroll to position [939, 0]
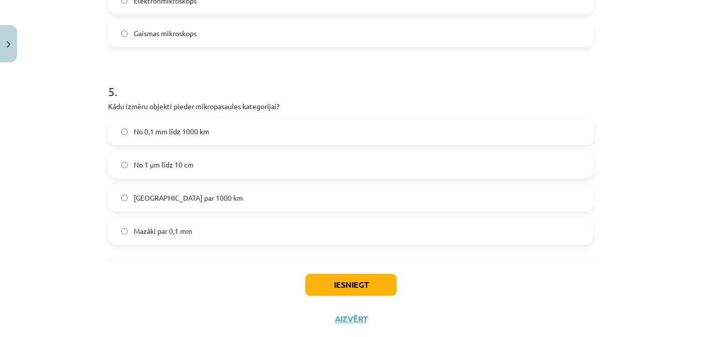
click at [187, 228] on span "Mazāki par 0,1 mm" at bounding box center [163, 231] width 58 height 11
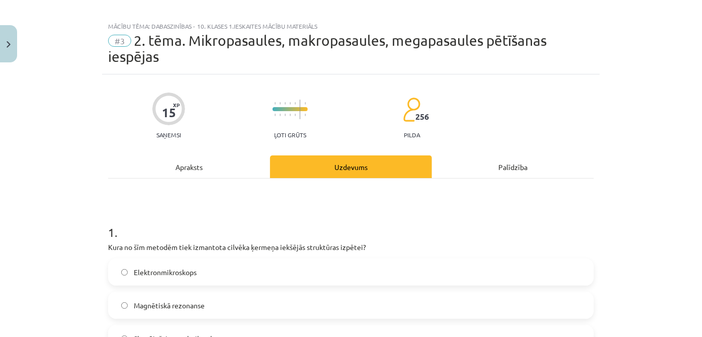
scroll to position [0, 0]
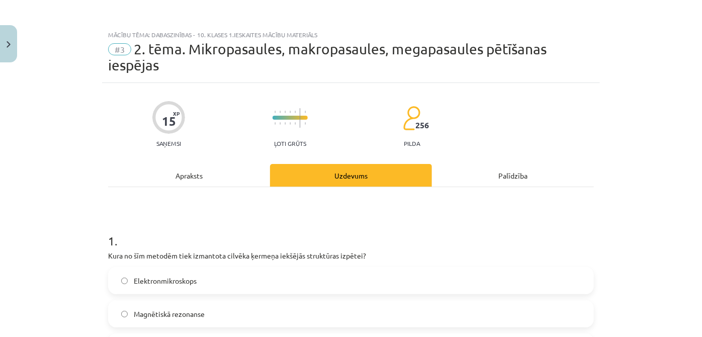
click at [224, 179] on div "Apraksts" at bounding box center [189, 175] width 162 height 23
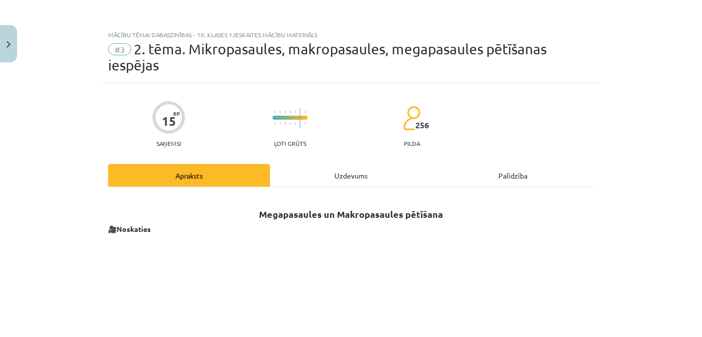
click at [334, 170] on div "Uzdevums" at bounding box center [351, 175] width 162 height 23
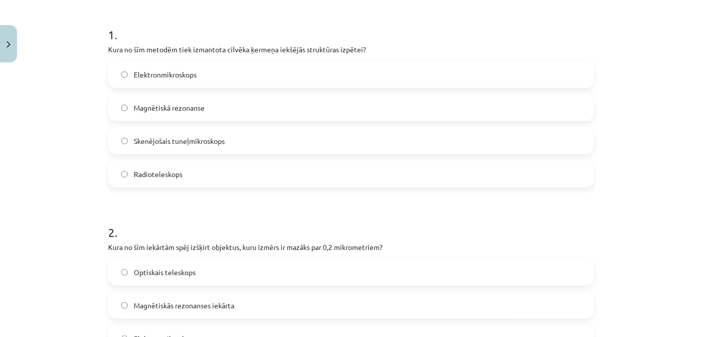
scroll to position [117, 0]
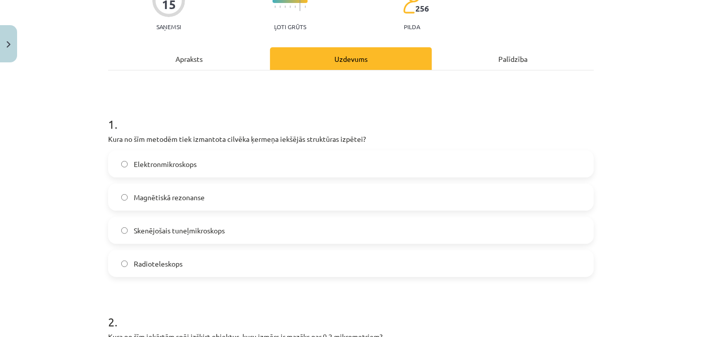
click at [184, 60] on div "Apraksts" at bounding box center [189, 58] width 162 height 23
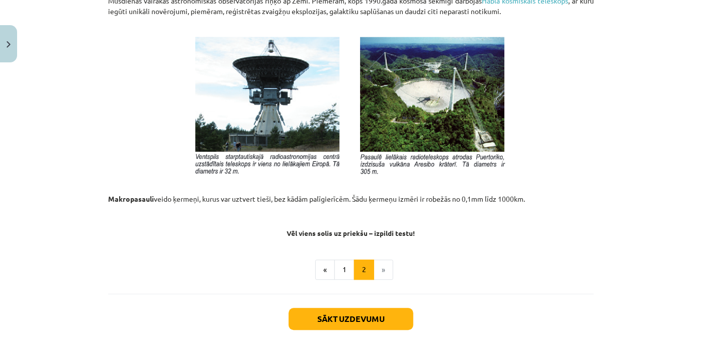
scroll to position [1141, 0]
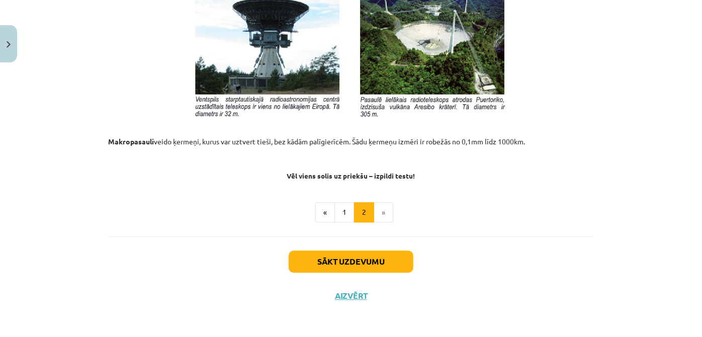
click at [341, 207] on button "1" at bounding box center [344, 212] width 20 height 20
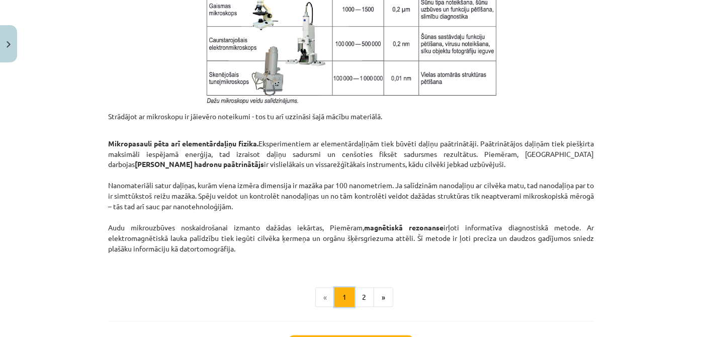
scroll to position [889, 0]
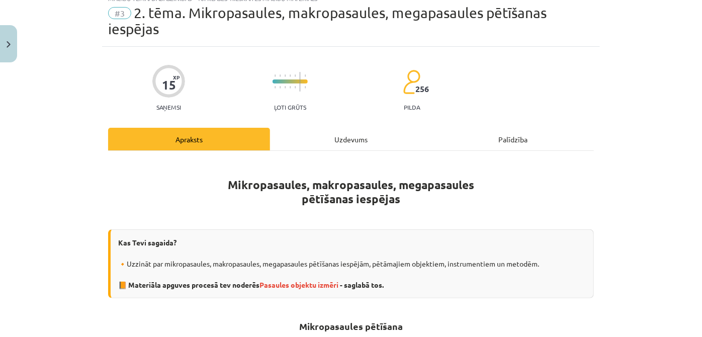
click at [303, 132] on div "Uzdevums" at bounding box center [351, 139] width 162 height 23
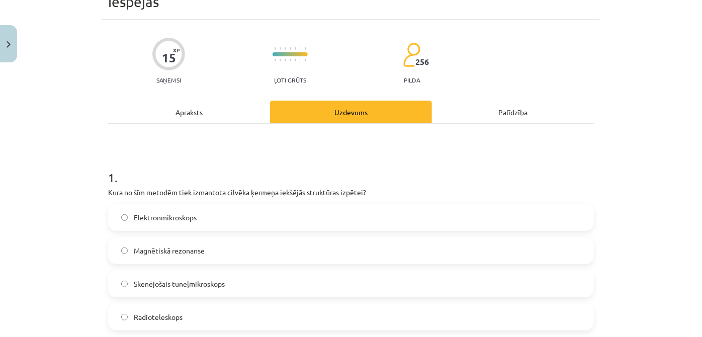
scroll to position [178, 0]
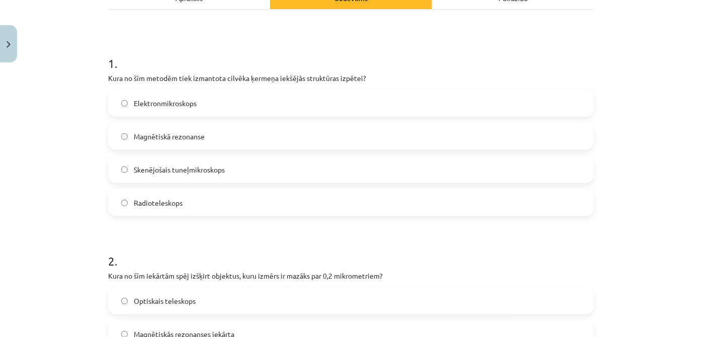
click at [259, 128] on label "Magnētiskā rezonanse" at bounding box center [351, 136] width 484 height 25
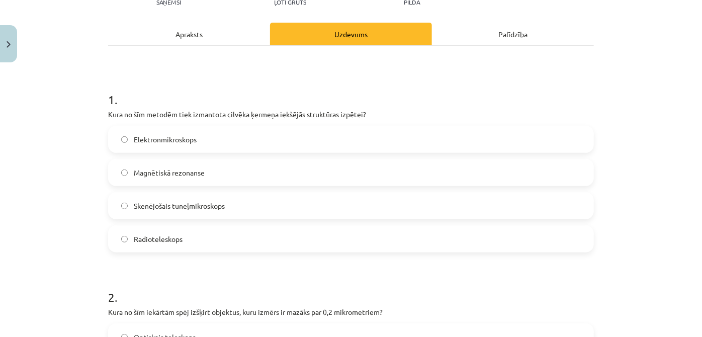
scroll to position [25, 0]
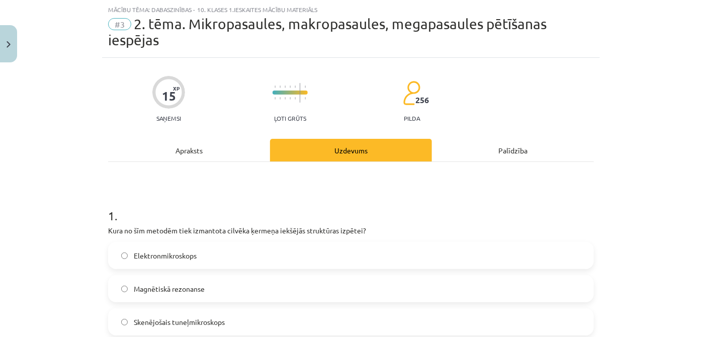
click at [214, 139] on div "Apraksts" at bounding box center [189, 150] width 162 height 23
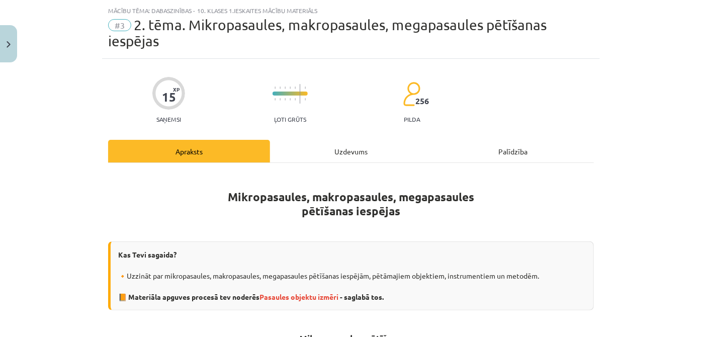
scroll to position [0, 0]
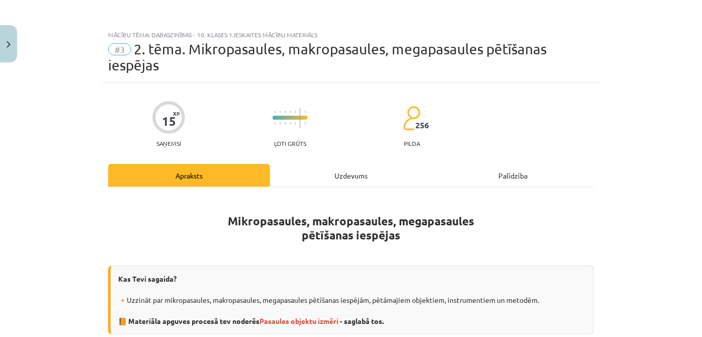
click at [350, 166] on div "Uzdevums" at bounding box center [351, 175] width 162 height 23
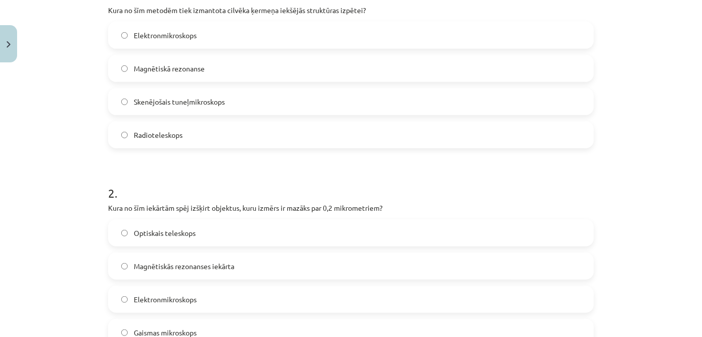
scroll to position [361, 0]
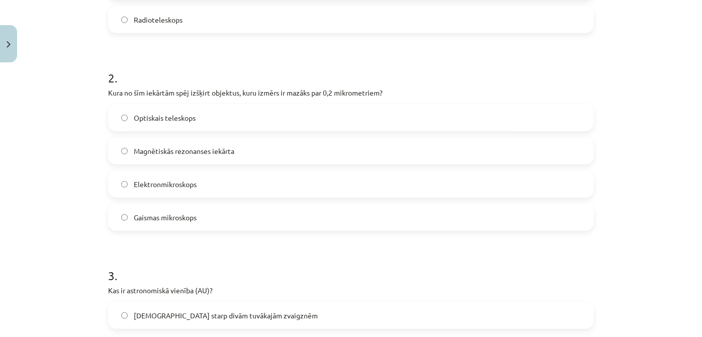
click at [221, 179] on label "Elektronmikroskops" at bounding box center [351, 184] width 484 height 25
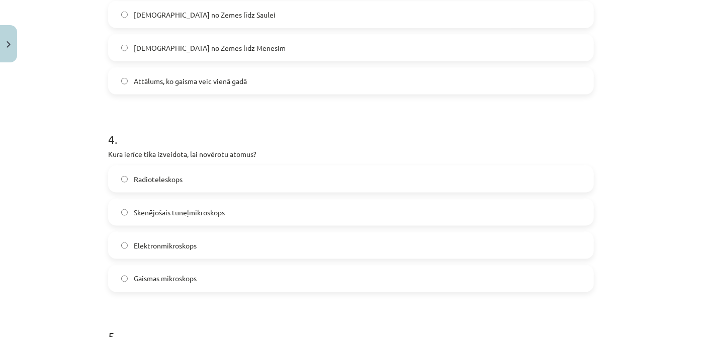
scroll to position [726, 0]
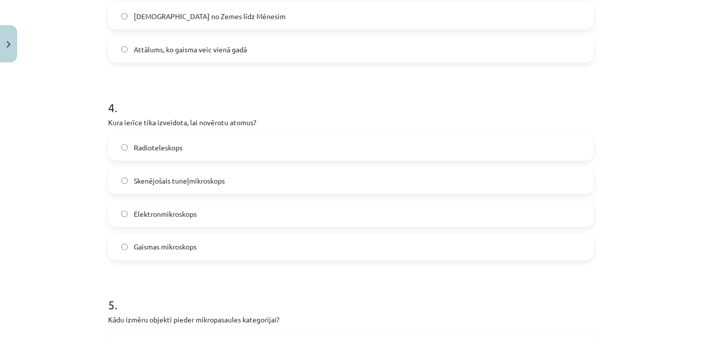
click at [224, 238] on label "Gaismas mikroskops" at bounding box center [351, 246] width 484 height 25
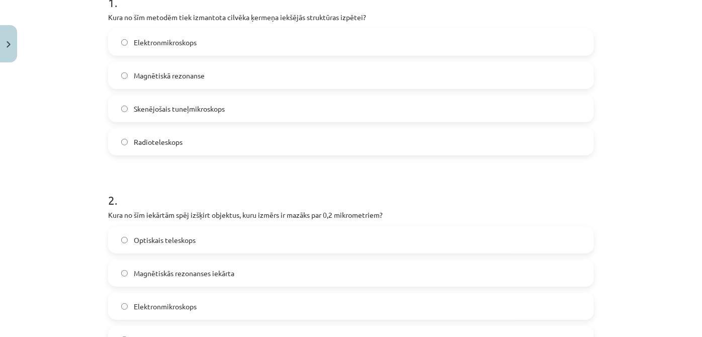
scroll to position [147, 0]
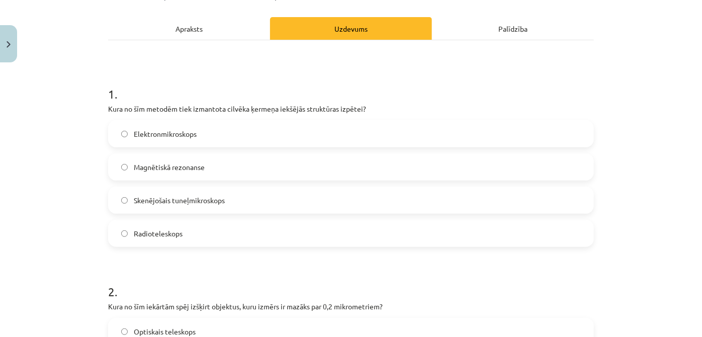
click at [205, 29] on div "Apraksts" at bounding box center [189, 28] width 162 height 23
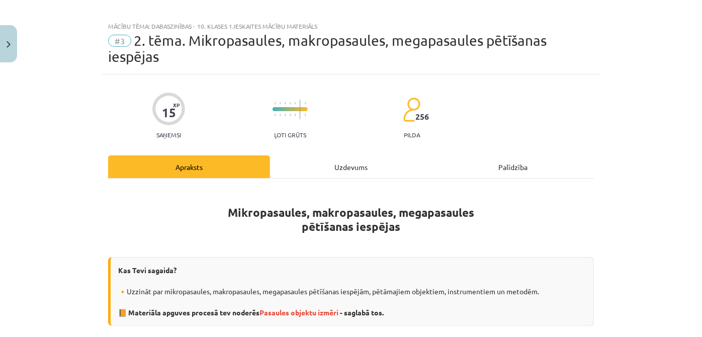
scroll to position [0, 0]
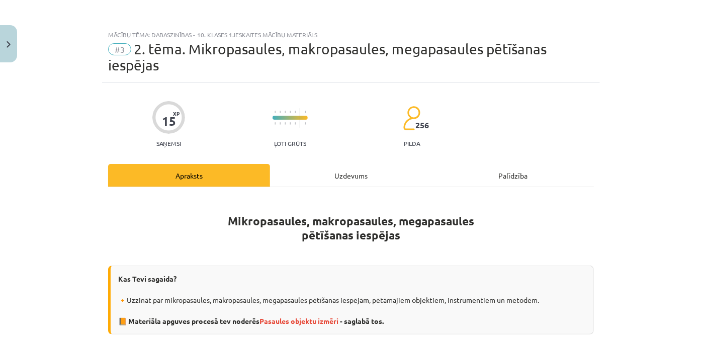
click at [360, 174] on div "Uzdevums" at bounding box center [351, 175] width 162 height 23
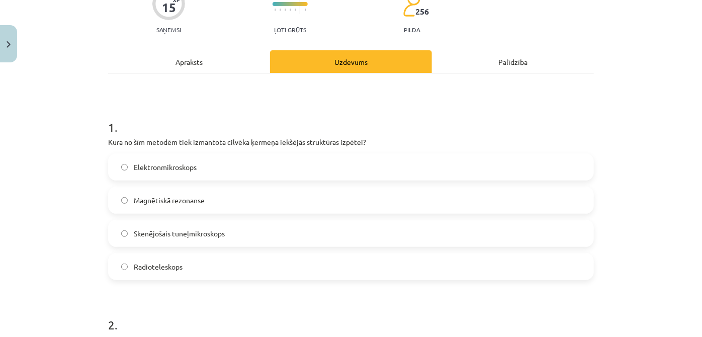
scroll to position [110, 0]
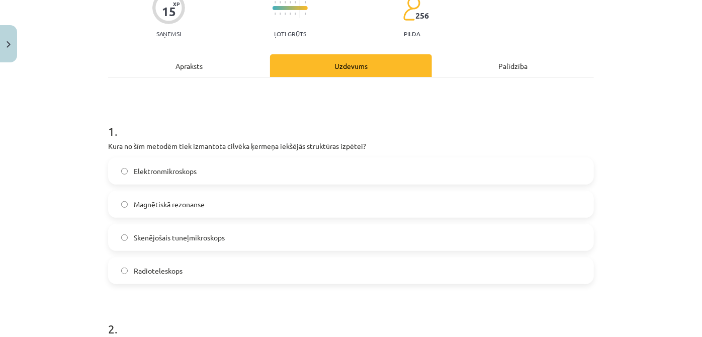
click at [243, 70] on div "Apraksts" at bounding box center [189, 65] width 162 height 23
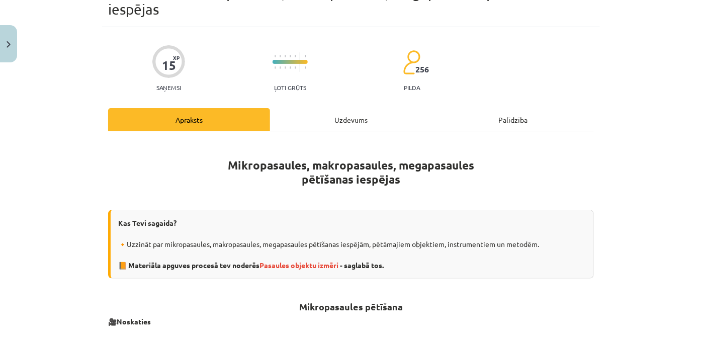
scroll to position [0, 0]
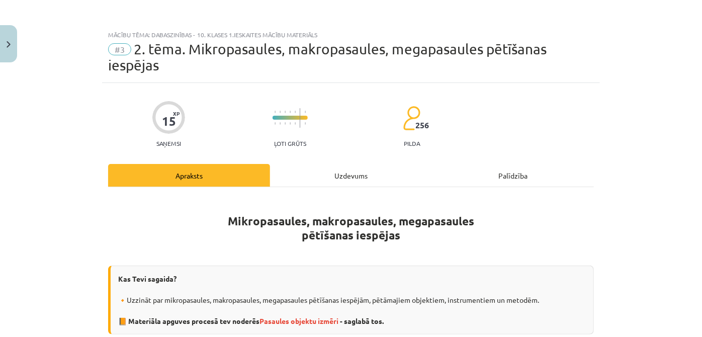
click at [355, 178] on div "Uzdevums" at bounding box center [351, 175] width 162 height 23
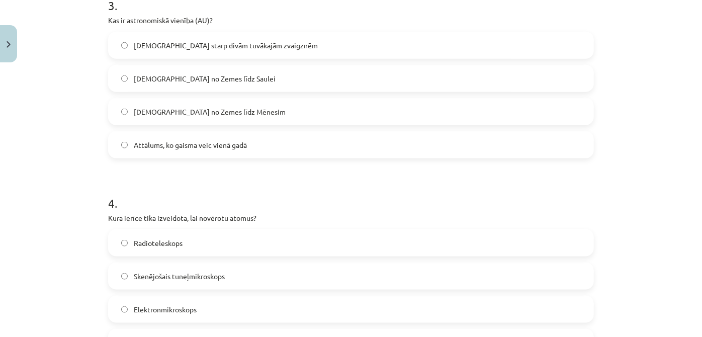
scroll to position [696, 0]
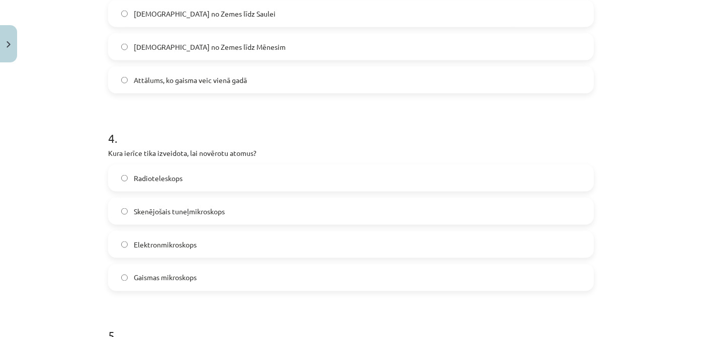
click at [245, 206] on label "Skenējošais tuneļmikroskops" at bounding box center [351, 211] width 484 height 25
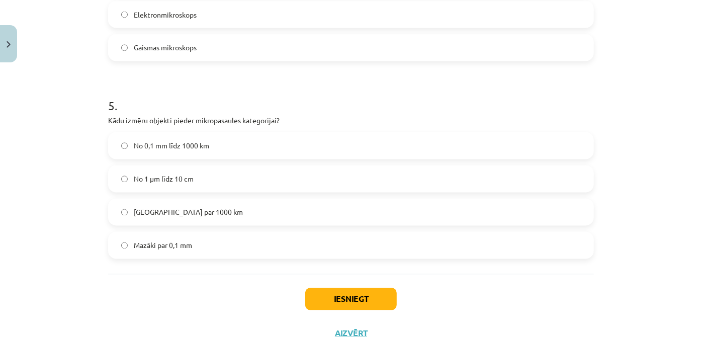
scroll to position [939, 0]
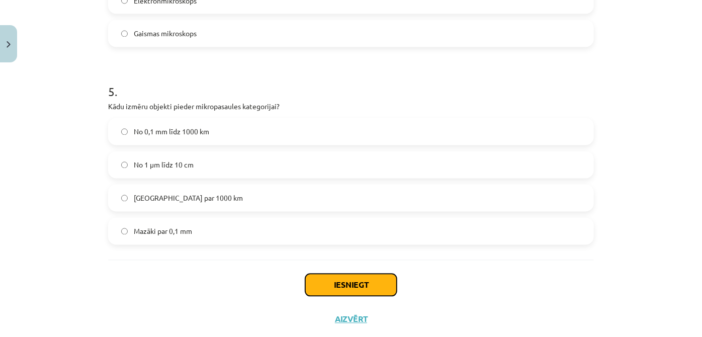
click at [342, 278] on button "Iesniegt" at bounding box center [351, 285] width 92 height 22
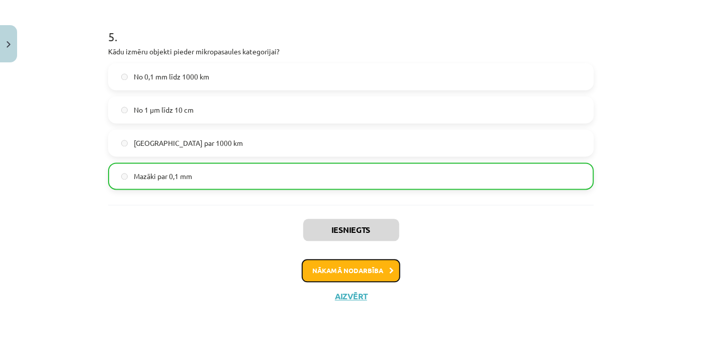
click at [328, 267] on button "Nākamā nodarbība" at bounding box center [351, 270] width 99 height 23
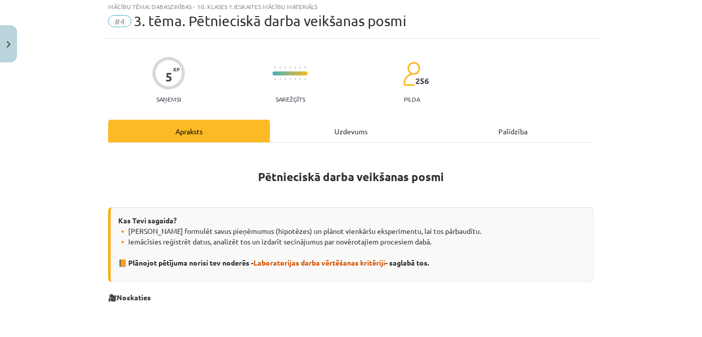
scroll to position [25, 0]
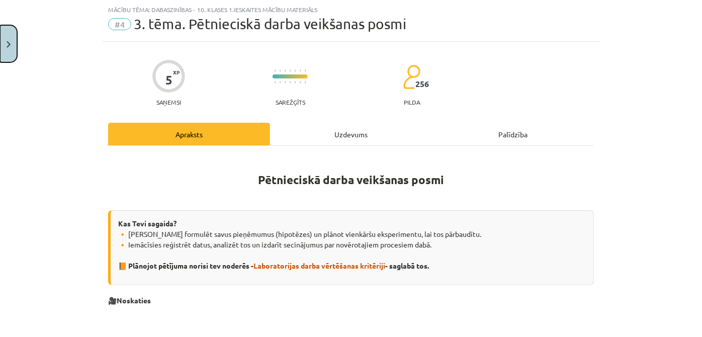
click at [11, 42] on button "Close" at bounding box center [8, 43] width 17 height 37
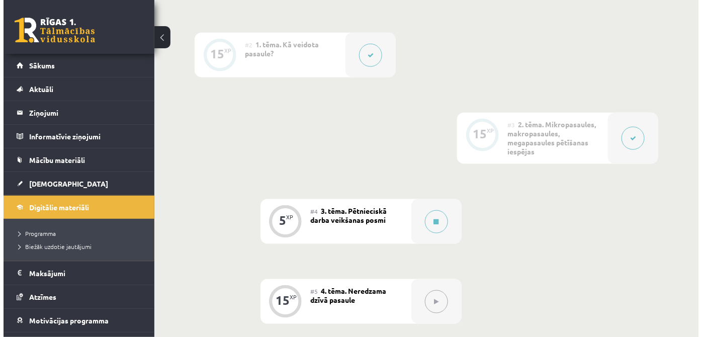
scroll to position [396, 0]
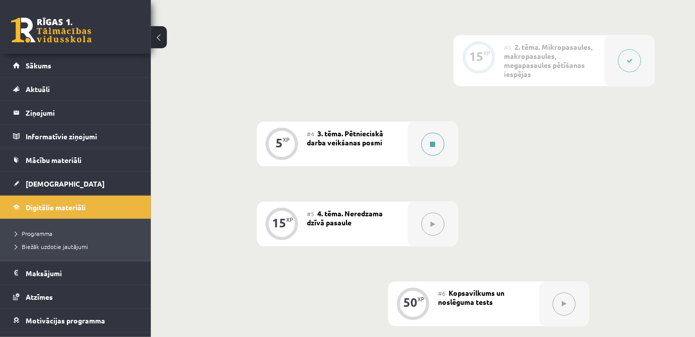
click at [440, 149] on button at bounding box center [432, 144] width 23 height 23
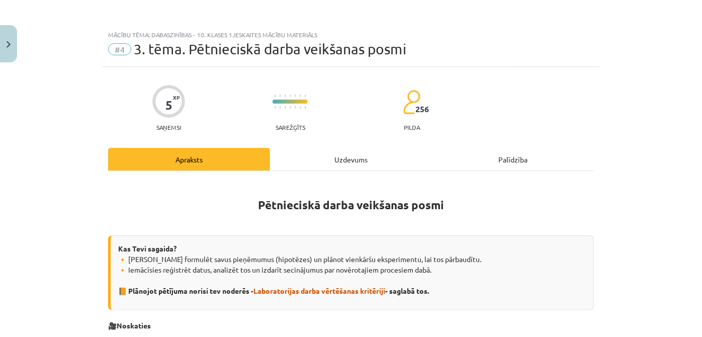
click at [374, 164] on div "Uzdevums" at bounding box center [351, 159] width 162 height 23
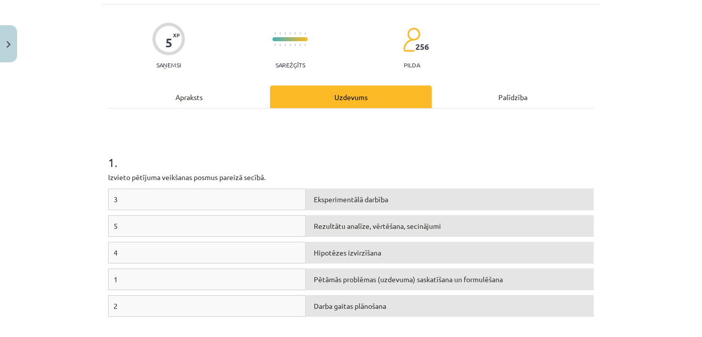
scroll to position [147, 0]
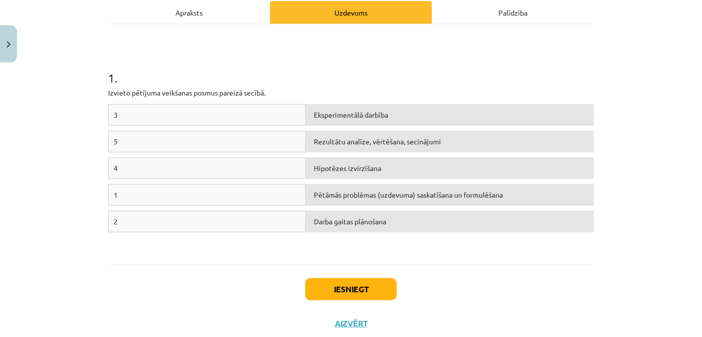
click at [240, 11] on div "Apraksts" at bounding box center [189, 12] width 162 height 23
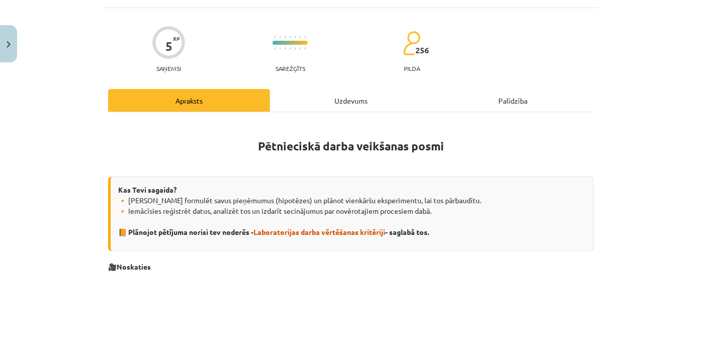
scroll to position [55, 0]
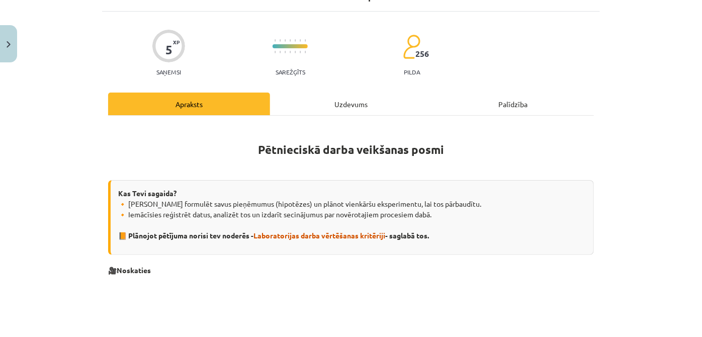
click at [370, 99] on div "Uzdevums" at bounding box center [351, 104] width 162 height 23
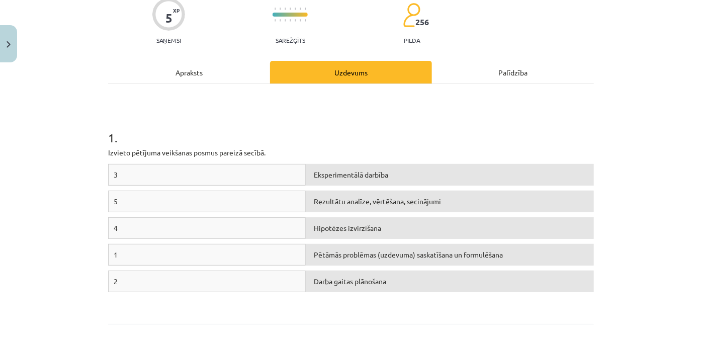
scroll to position [175, 0]
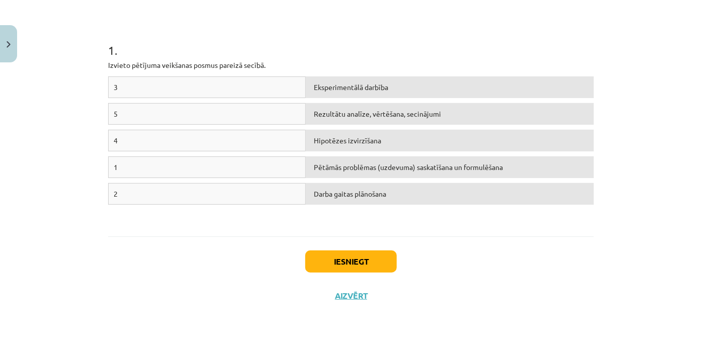
drag, startPoint x: 230, startPoint y: 149, endPoint x: 234, endPoint y: 153, distance: 5.7
click at [232, 150] on div "4 Hipotēzes izvirzīšana" at bounding box center [351, 143] width 486 height 27
drag, startPoint x: 241, startPoint y: 162, endPoint x: 237, endPoint y: 146, distance: 16.7
click at [237, 146] on div "3 Eksperimentālā darbība 5 Rezultātu analīze, vērtēšana, secinājumi 4 Hipotēzes…" at bounding box center [351, 151] width 486 height 151
click at [253, 170] on div "1" at bounding box center [207, 167] width 198 height 22
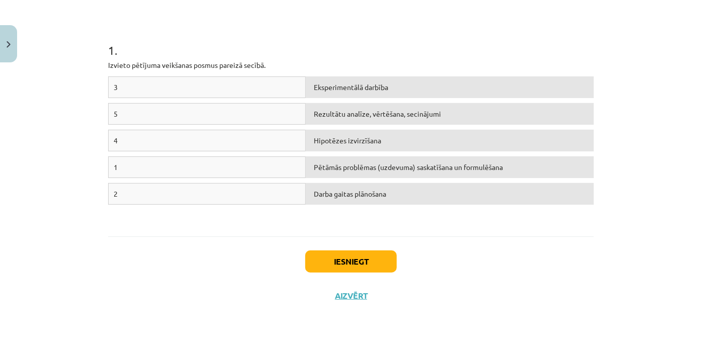
click at [254, 170] on div "1" at bounding box center [207, 167] width 198 height 22
click at [306, 163] on div "Pētāmās problēmas (uzdevuma) saskatīšana un formulēšana" at bounding box center [450, 167] width 288 height 22
click at [321, 147] on div "Hipotēzes izvirzīšana" at bounding box center [450, 141] width 288 height 22
drag, startPoint x: 249, startPoint y: 166, endPoint x: 246, endPoint y: 106, distance: 60.4
click at [246, 106] on div "3 Eksperimentālā darbība 5 Rezultātu analīze, vērtēšana, secinājumi 4 Pētāmās p…" at bounding box center [351, 151] width 486 height 151
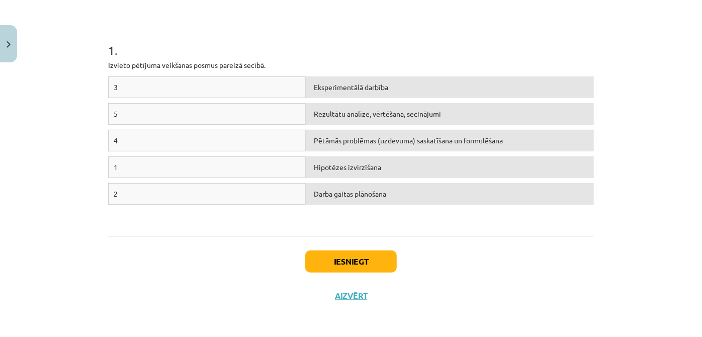
click at [204, 288] on div "Iesniegt Aizvērt" at bounding box center [351, 271] width 486 height 70
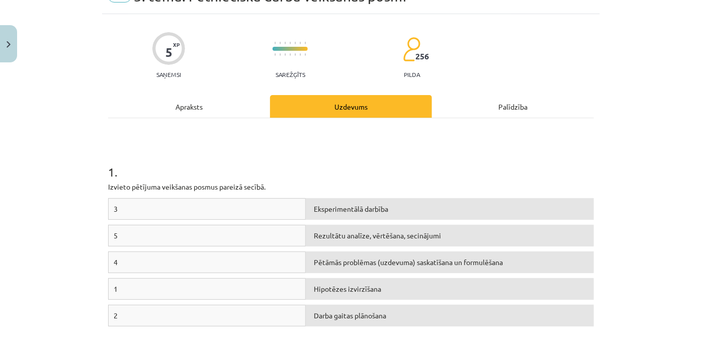
click at [222, 102] on div "Apraksts" at bounding box center [189, 106] width 162 height 23
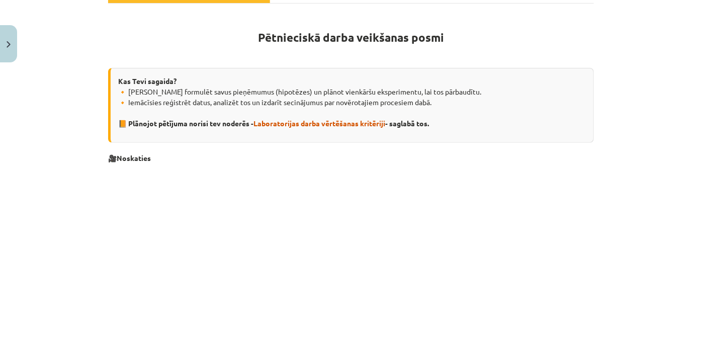
scroll to position [86, 0]
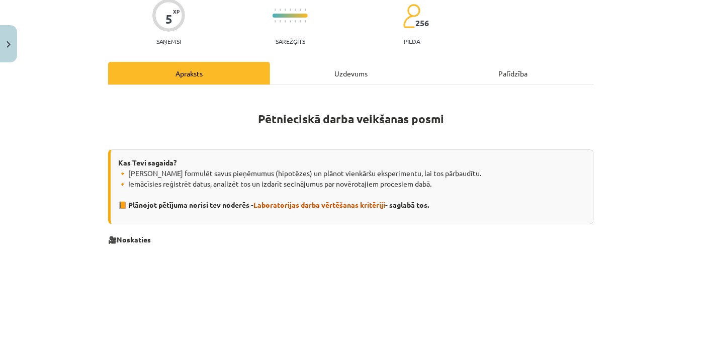
click at [346, 72] on div "Uzdevums" at bounding box center [351, 73] width 162 height 23
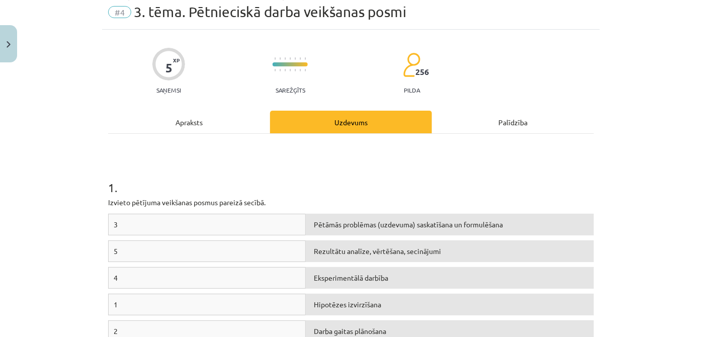
scroll to position [0, 0]
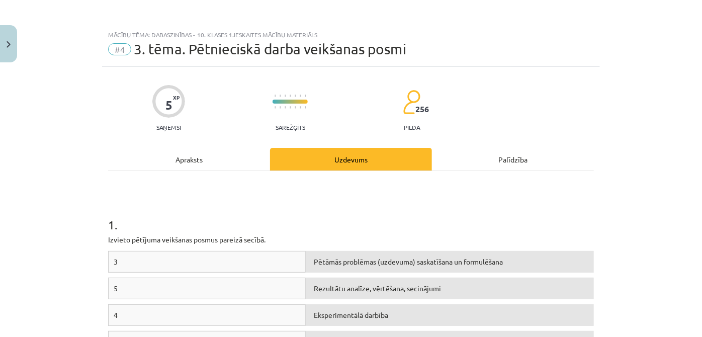
click at [246, 153] on div "Apraksts" at bounding box center [189, 159] width 162 height 23
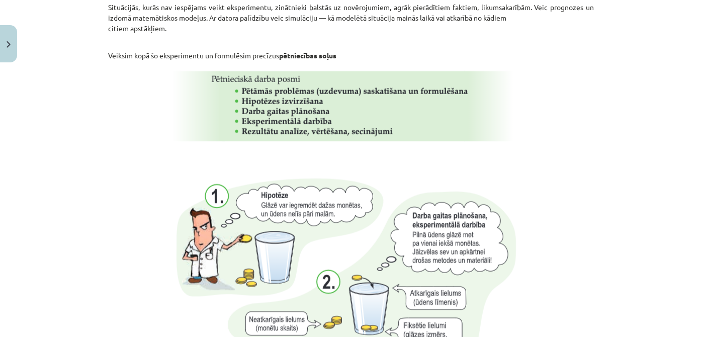
scroll to position [818, 0]
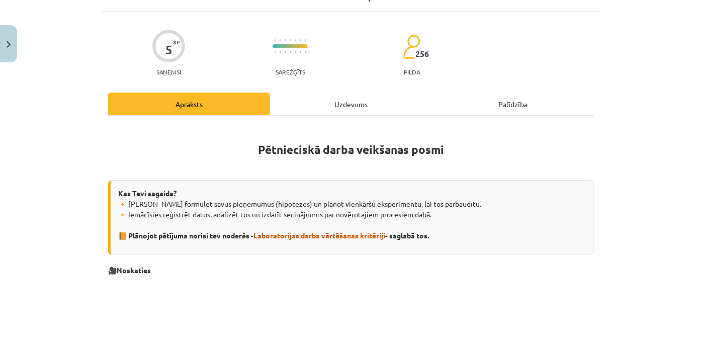
click at [354, 101] on div "Uzdevums" at bounding box center [351, 104] width 162 height 23
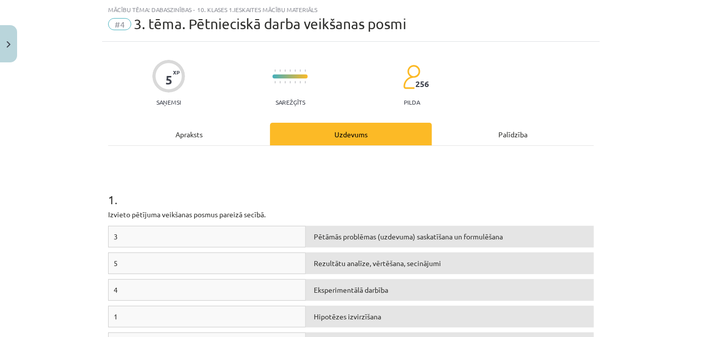
scroll to position [175, 0]
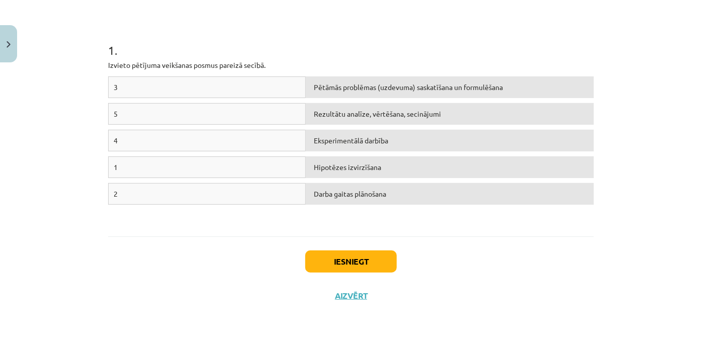
click at [358, 274] on div "Iesniegt Aizvērt" at bounding box center [351, 271] width 486 height 70
click at [357, 267] on button "Iesniegt" at bounding box center [351, 261] width 92 height 22
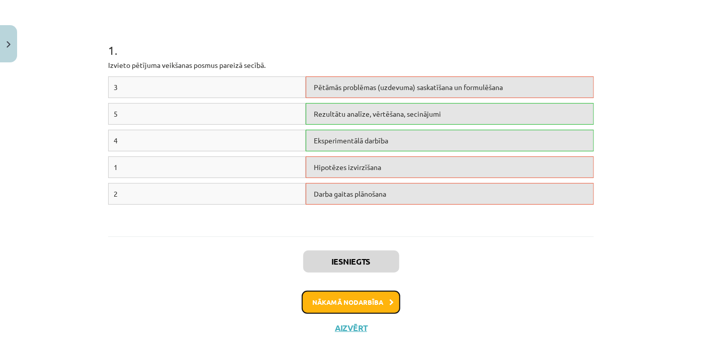
click at [348, 300] on button "Nākamā nodarbība" at bounding box center [351, 302] width 99 height 23
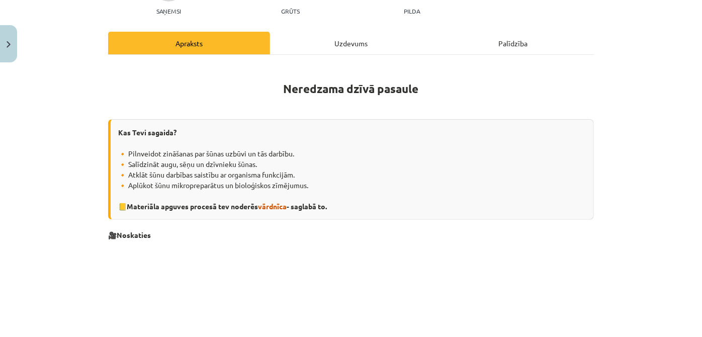
scroll to position [178, 0]
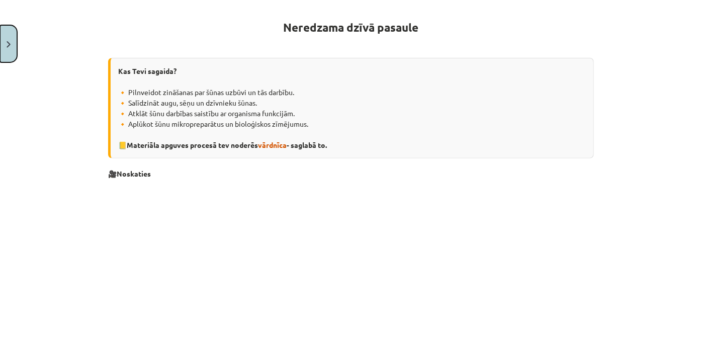
click at [1, 41] on button "Close" at bounding box center [8, 43] width 17 height 37
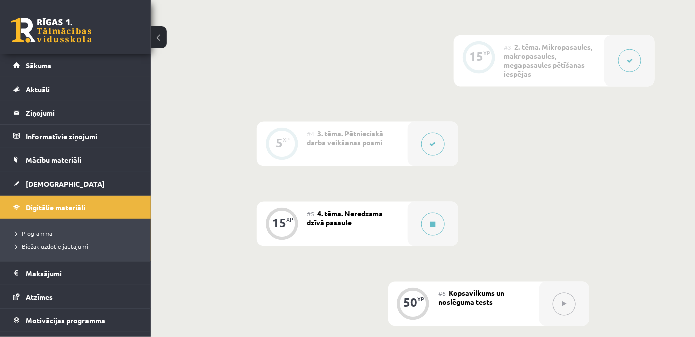
click at [426, 144] on button at bounding box center [432, 144] width 23 height 23
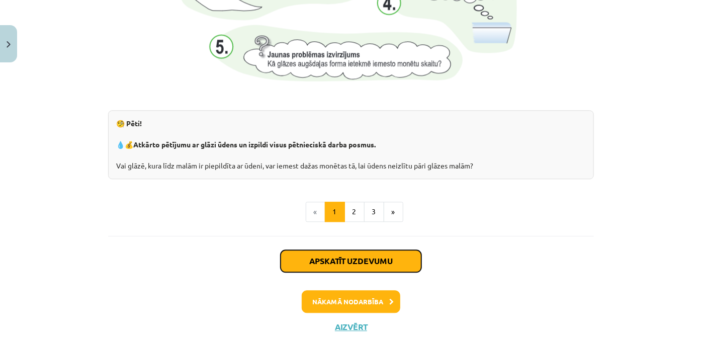
click at [377, 256] on button "Apskatīt uzdevumu" at bounding box center [351, 261] width 141 height 22
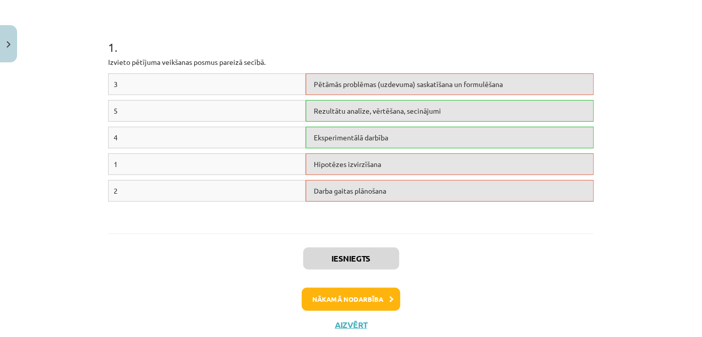
click at [359, 165] on div "Hipotēzes izvirzīšana" at bounding box center [450, 164] width 288 height 22
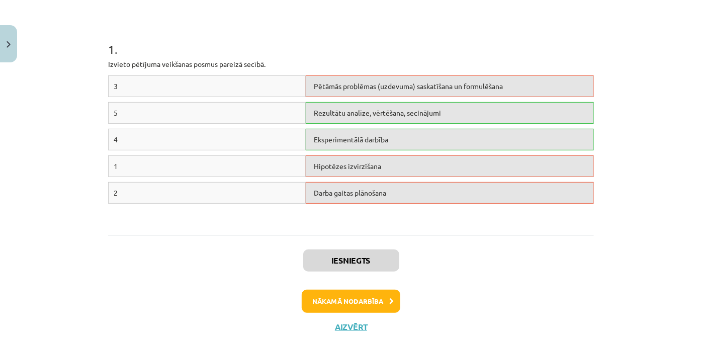
scroll to position [176, 0]
click at [352, 294] on button "Nākamā nodarbība" at bounding box center [351, 300] width 99 height 23
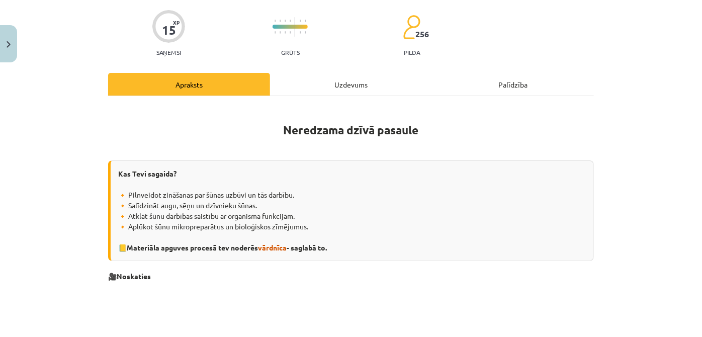
scroll to position [25, 0]
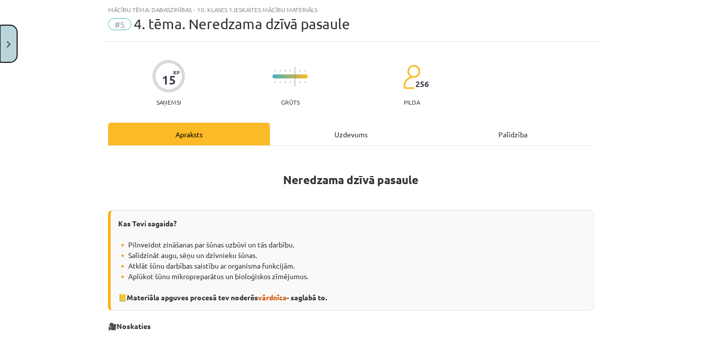
click at [1, 31] on button "Close" at bounding box center [8, 43] width 17 height 37
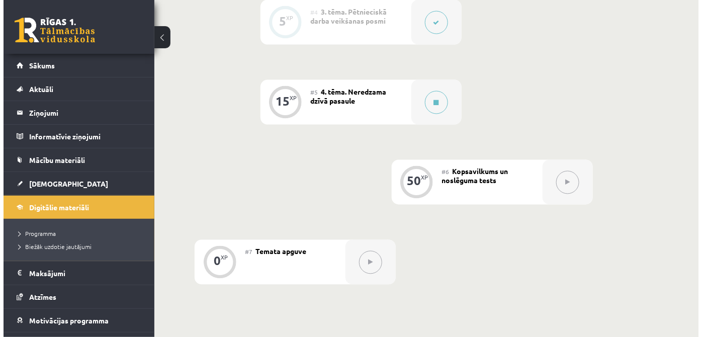
scroll to position [518, 0]
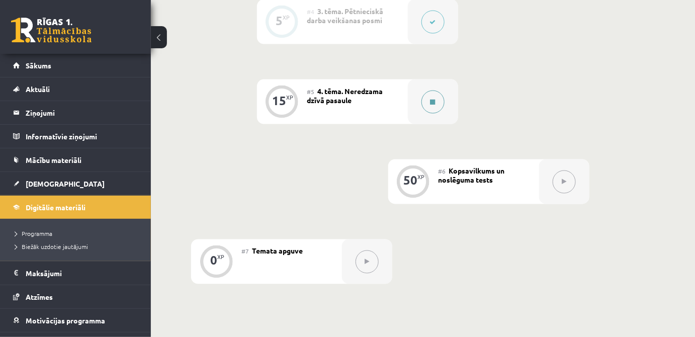
click at [438, 98] on button at bounding box center [432, 102] width 23 height 23
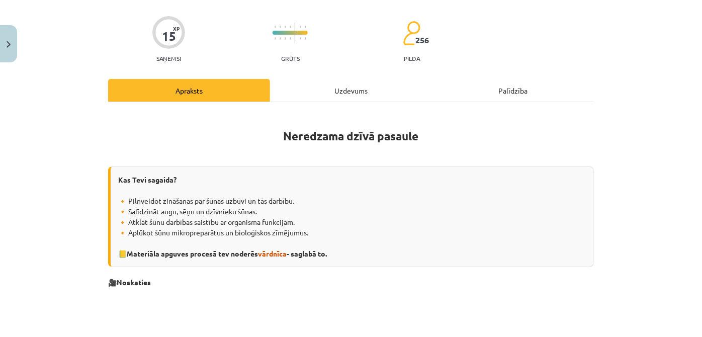
scroll to position [91, 0]
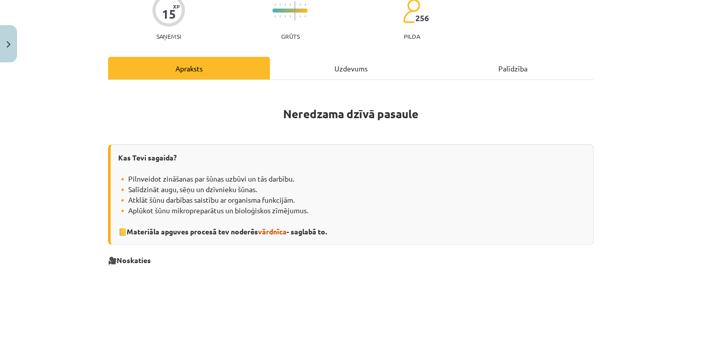
click at [323, 77] on div "Uzdevums" at bounding box center [351, 68] width 162 height 23
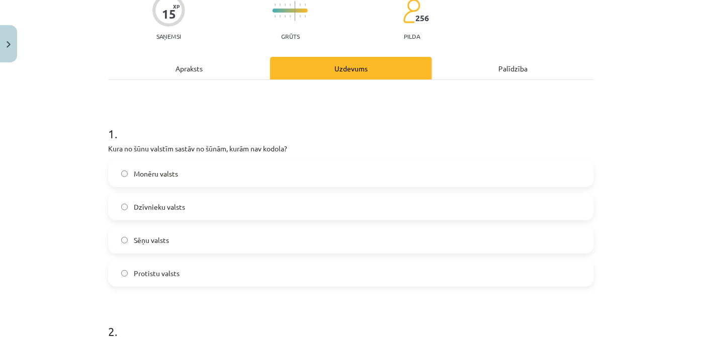
scroll to position [25, 0]
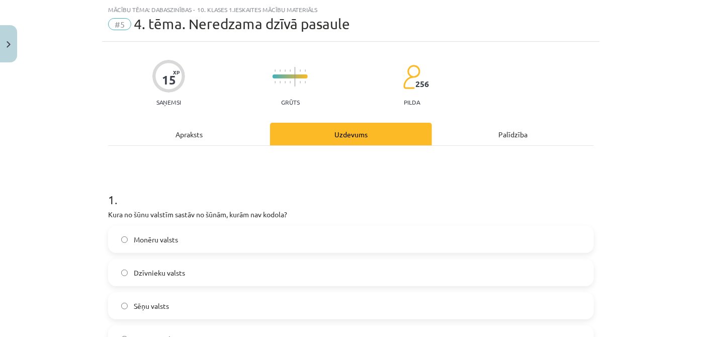
click at [227, 126] on div "Apraksts" at bounding box center [189, 134] width 162 height 23
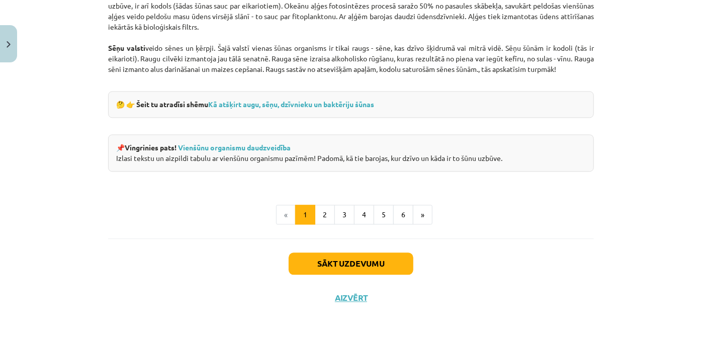
scroll to position [975, 0]
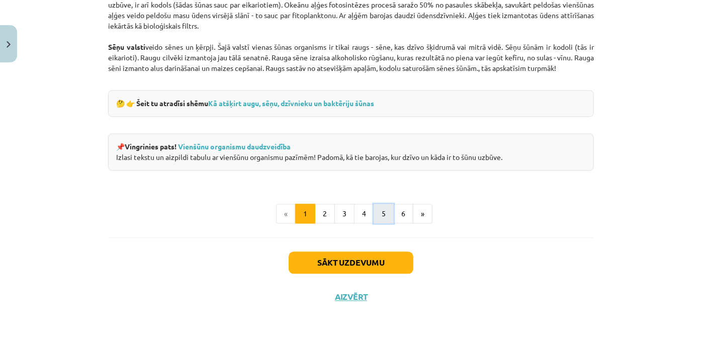
click at [375, 215] on button "5" at bounding box center [384, 214] width 20 height 20
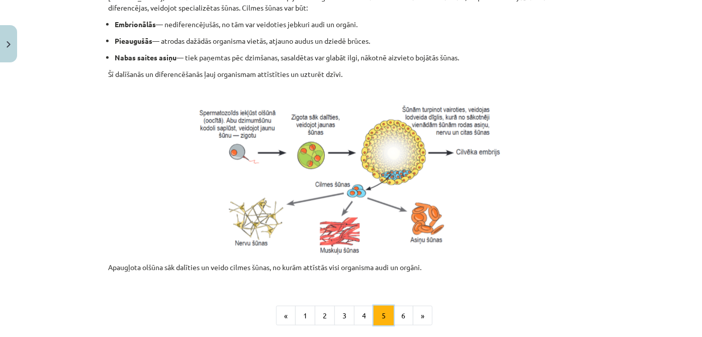
scroll to position [495, 0]
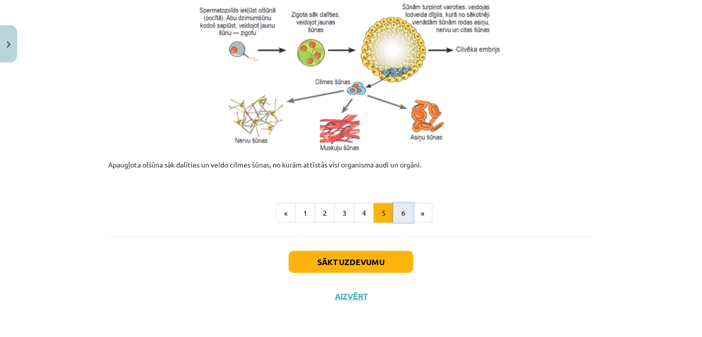
click at [402, 211] on button "6" at bounding box center [403, 213] width 20 height 20
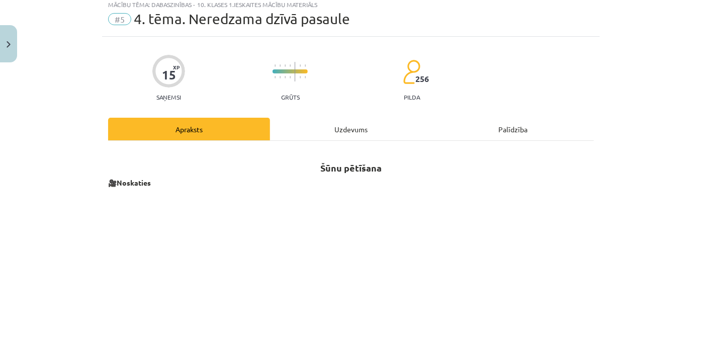
scroll to position [27, 0]
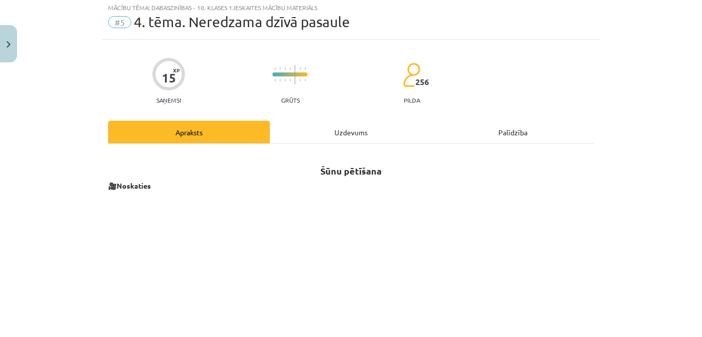
click at [302, 132] on div "Uzdevums" at bounding box center [351, 132] width 162 height 23
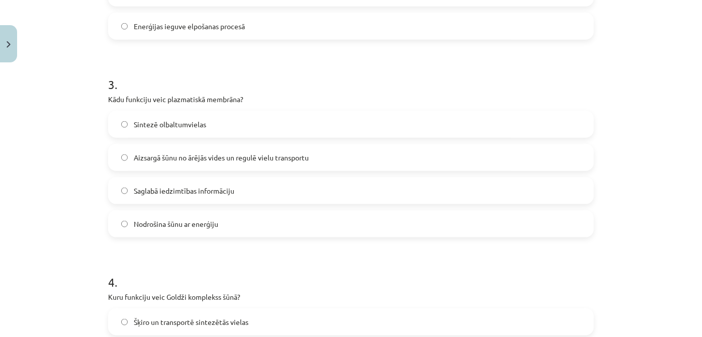
scroll to position [460, 0]
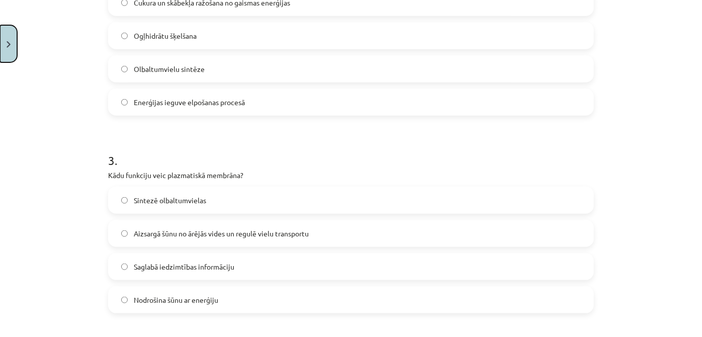
click at [0, 46] on button "Close" at bounding box center [8, 43] width 17 height 37
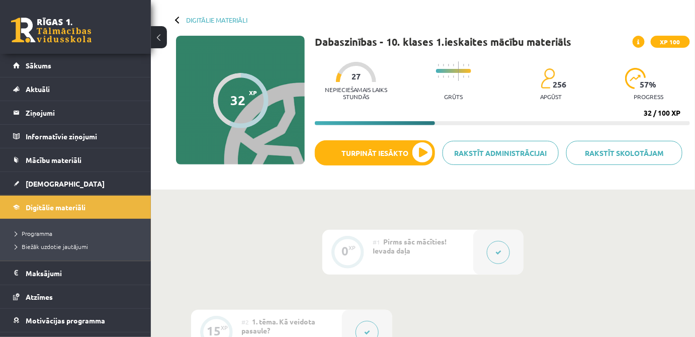
scroll to position [30, 0]
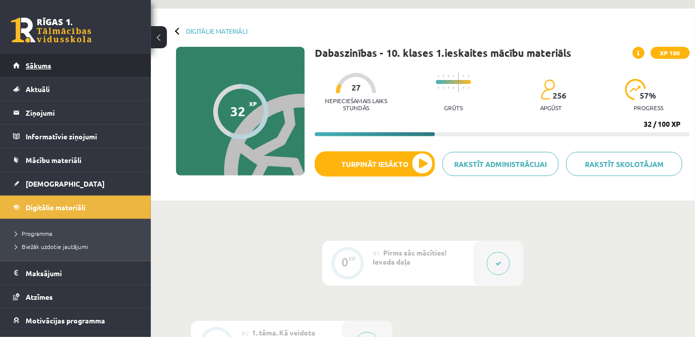
click at [65, 67] on link "Sākums" at bounding box center [75, 65] width 125 height 23
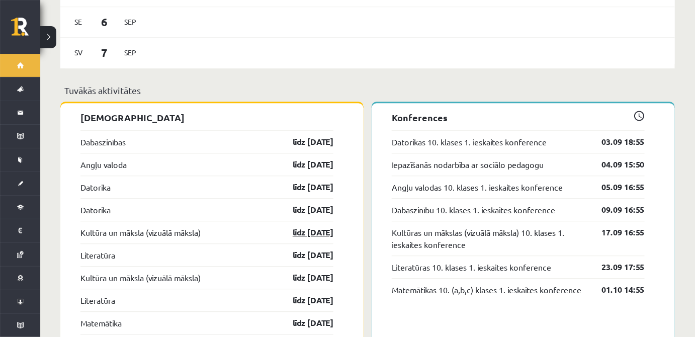
scroll to position [823, 0]
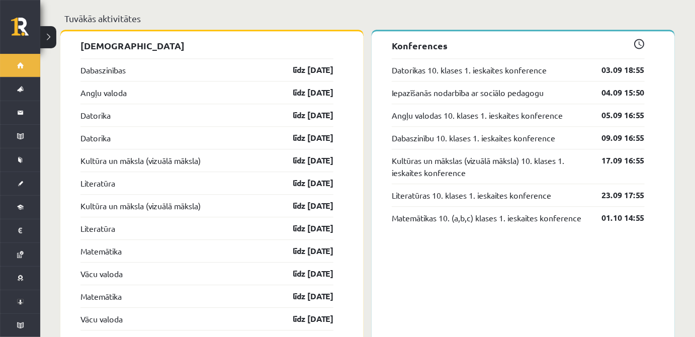
click at [130, 81] on div "Angļu valoda līdz 15.09.25" at bounding box center [206, 92] width 253 height 23
click at [127, 87] on link "Angļu valoda" at bounding box center [103, 93] width 46 height 12
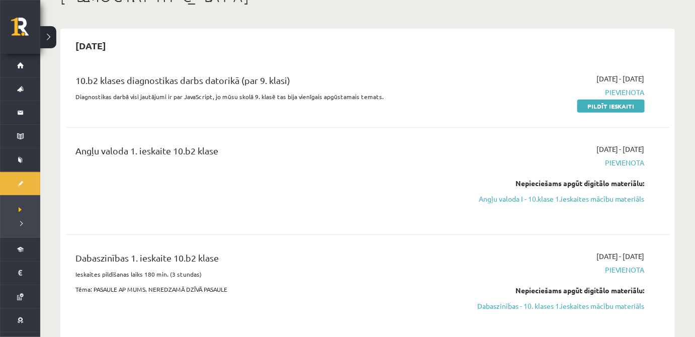
scroll to position [122, 0]
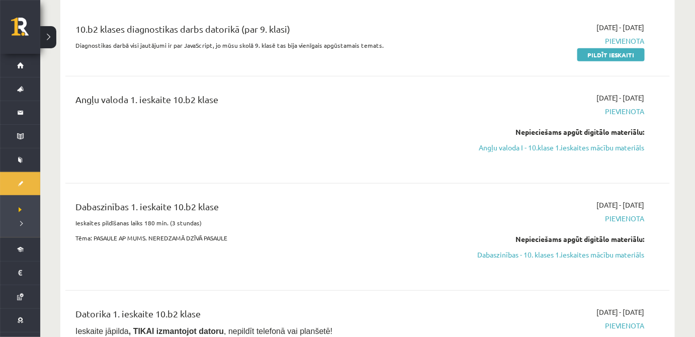
click at [521, 138] on div "Nepieciešams apgūt digitālo materiālu: Angļu valoda I - 10.klase 1.ieskaites mā…" at bounding box center [555, 140] width 180 height 26
click at [522, 140] on div "Nepieciešams apgūt digitālo materiālu: Angļu valoda I - 10.klase 1.ieskaites mā…" at bounding box center [555, 140] width 180 height 26
click at [522, 142] on link "Angļu valoda I - 10.klase 1.ieskaites mācību materiāls" at bounding box center [555, 147] width 180 height 11
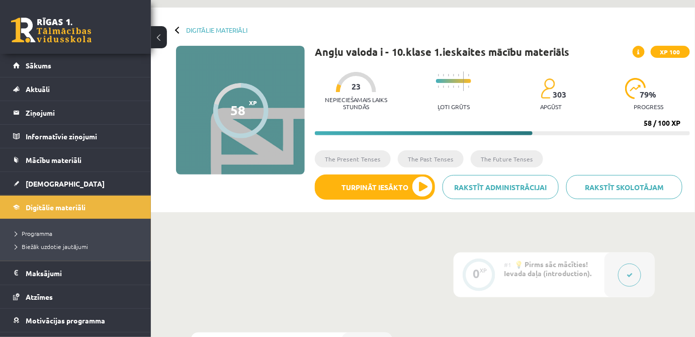
scroll to position [30, 0]
